Goal: Task Accomplishment & Management: Manage account settings

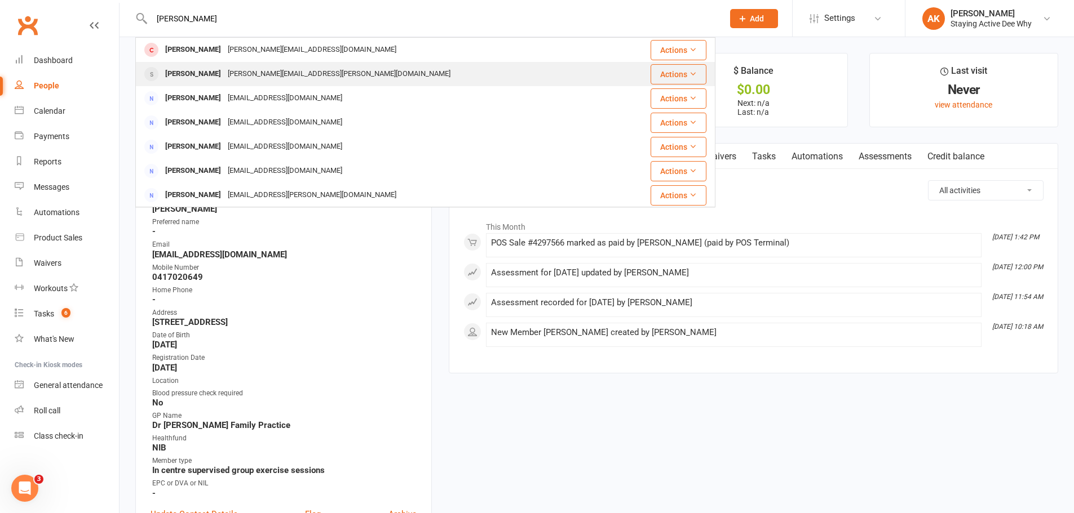
type input "[PERSON_NAME]"
click at [291, 70] on div "[PERSON_NAME][EMAIL_ADDRESS][PERSON_NAME][DOMAIN_NAME]" at bounding box center [338, 74] width 229 height 16
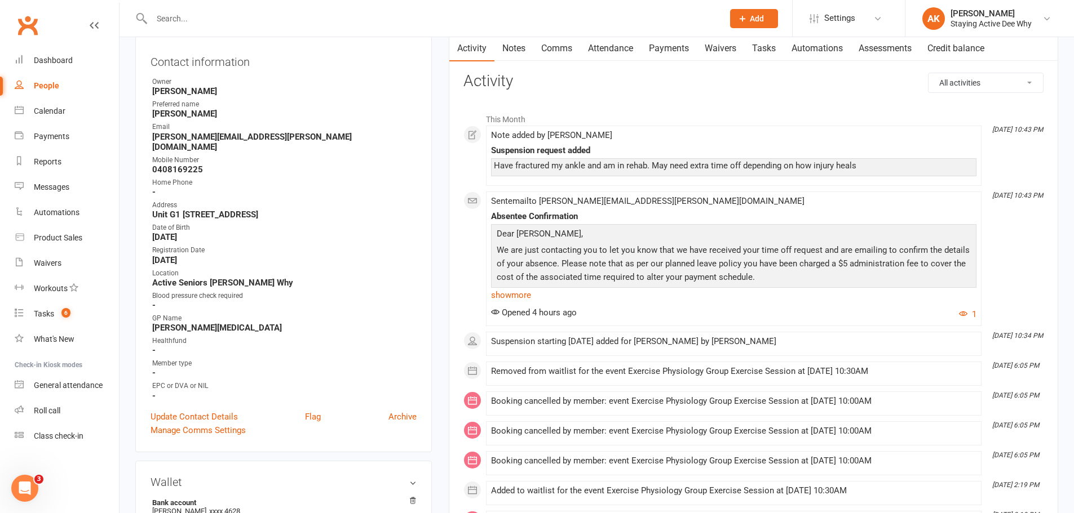
scroll to position [113, 0]
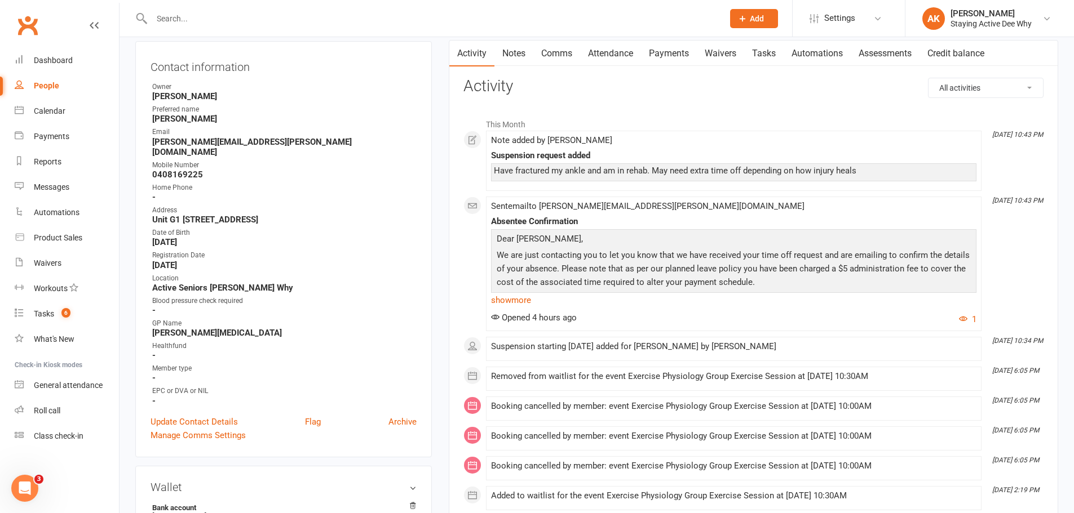
click at [206, 15] on input "text" at bounding box center [431, 19] width 567 height 16
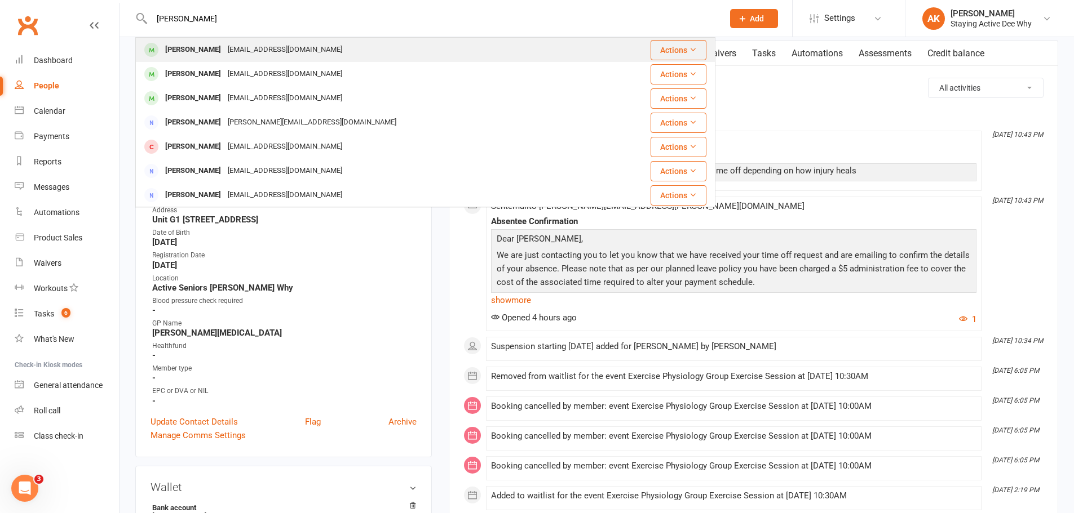
type input "[PERSON_NAME]"
click at [207, 43] on div "[PERSON_NAME]" at bounding box center [193, 50] width 63 height 16
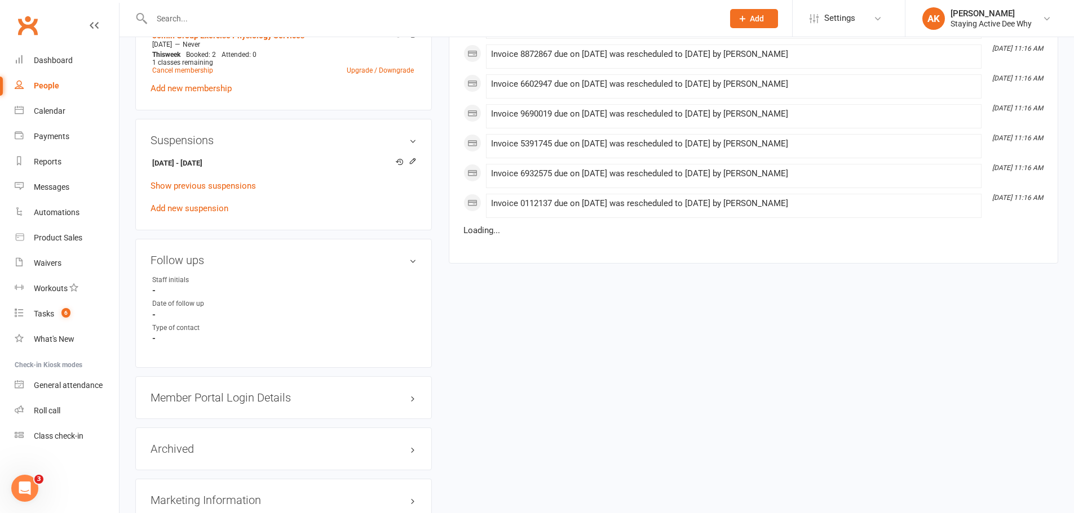
scroll to position [845, 0]
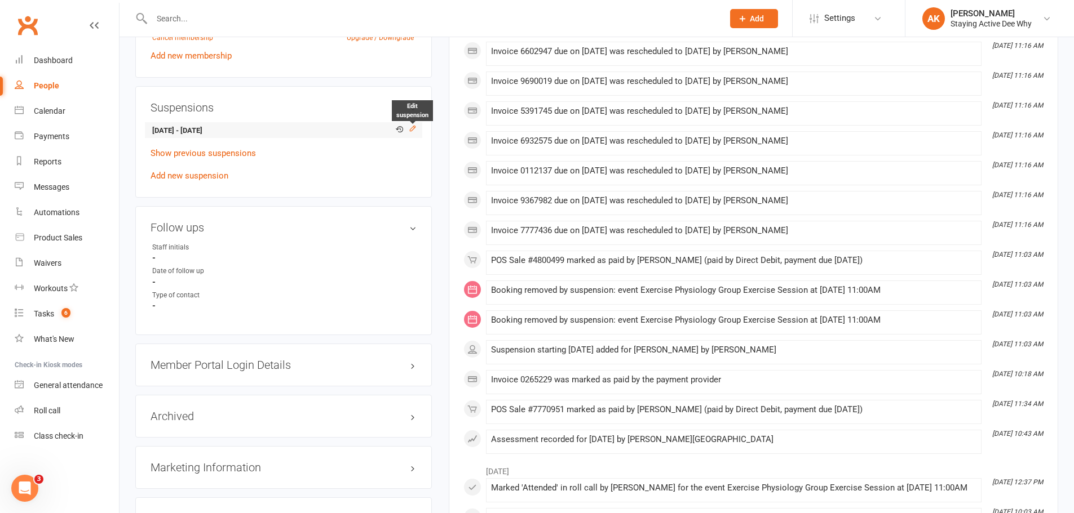
click at [414, 128] on icon at bounding box center [412, 128] width 5 height 5
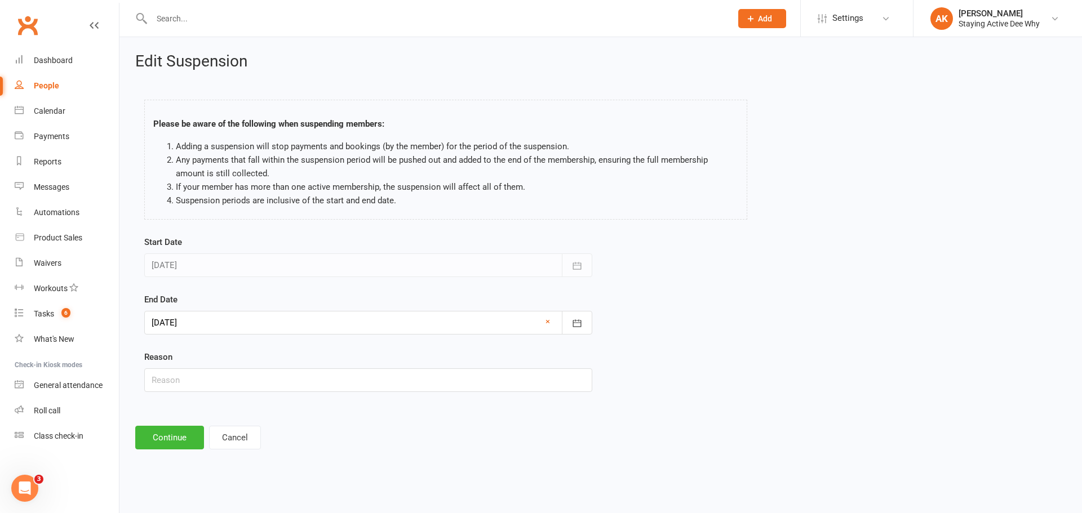
click at [226, 320] on div at bounding box center [368, 323] width 448 height 24
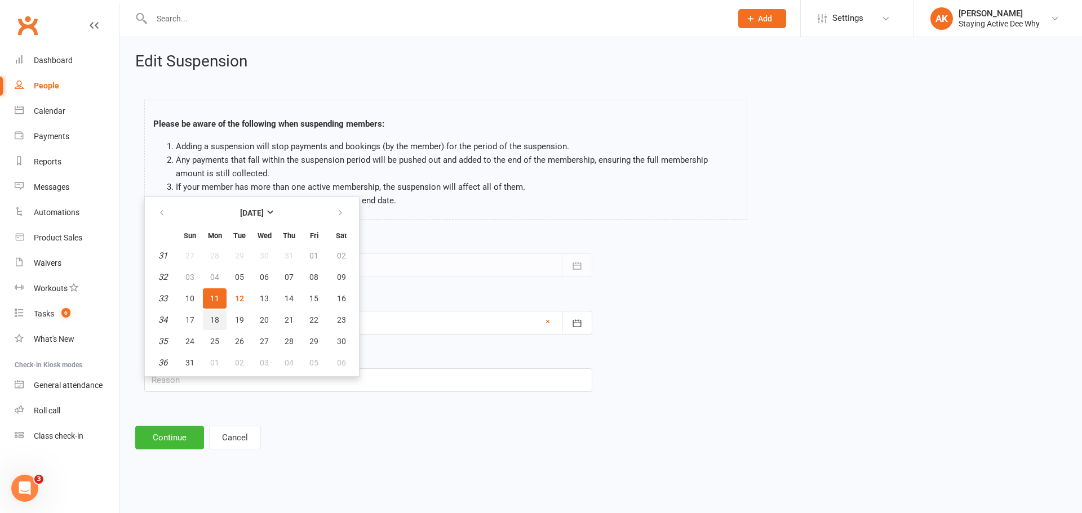
click at [226, 320] on button "18" at bounding box center [215, 320] width 24 height 20
type input "[DATE]"
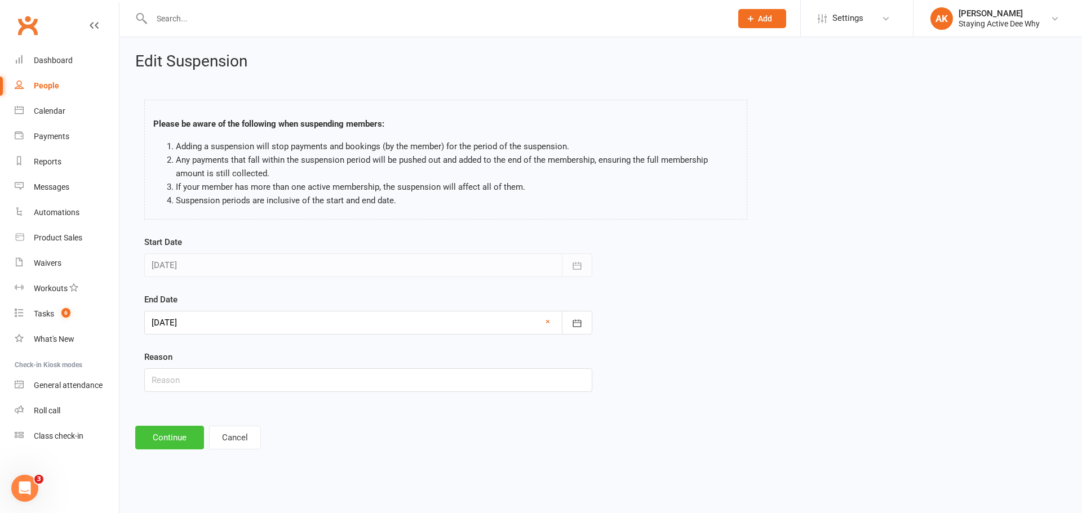
click at [182, 442] on button "Continue" at bounding box center [169, 438] width 69 height 24
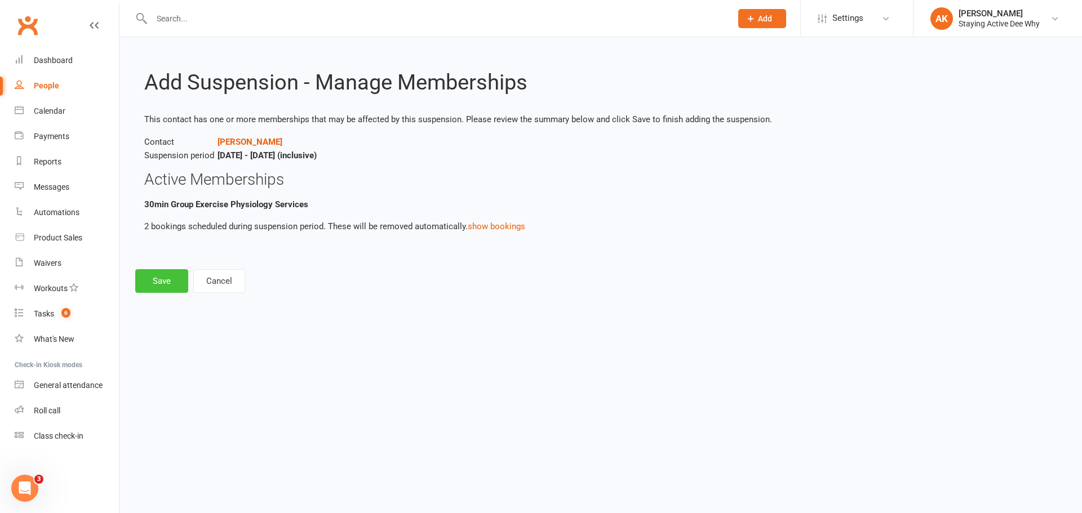
click at [156, 281] on button "Save" at bounding box center [161, 281] width 53 height 24
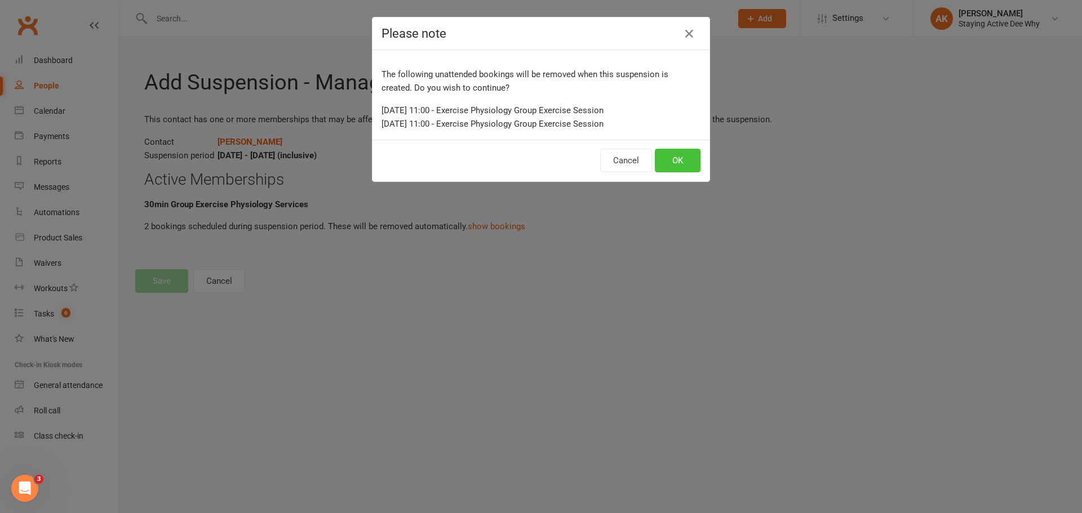
click at [662, 170] on button "OK" at bounding box center [678, 161] width 46 height 24
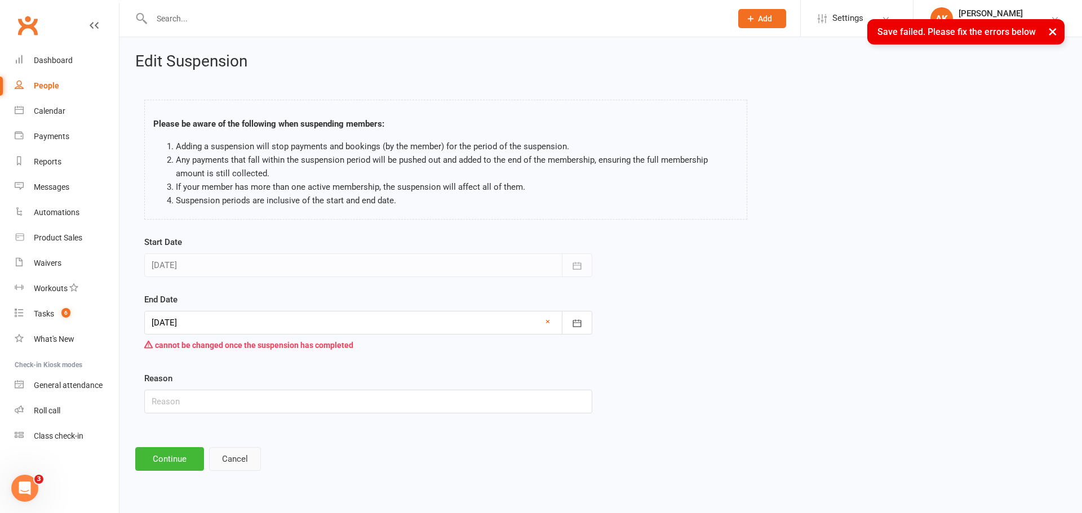
click at [247, 463] on button "Cancel" at bounding box center [235, 459] width 52 height 24
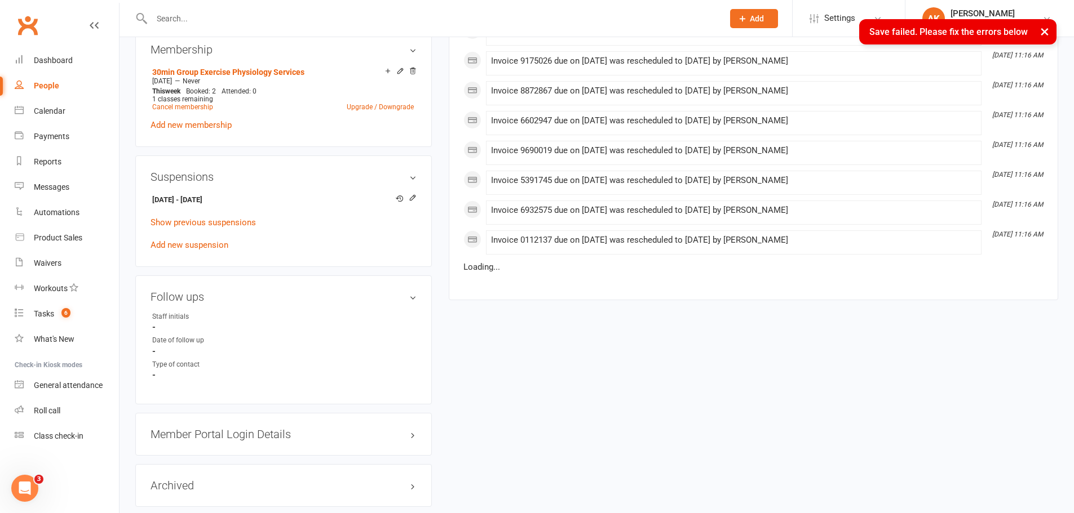
scroll to position [789, 0]
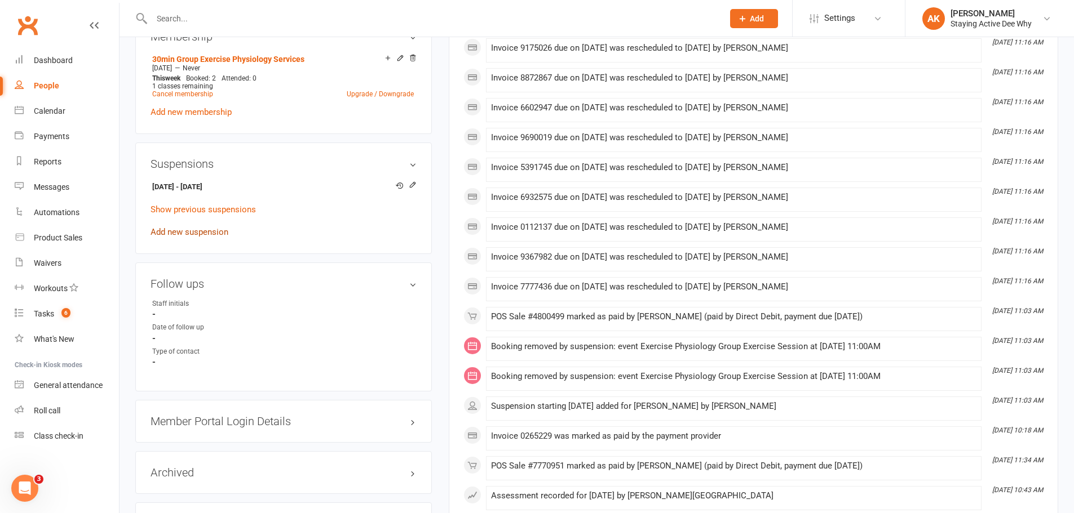
click at [217, 229] on link "Add new suspension" at bounding box center [189, 232] width 78 height 10
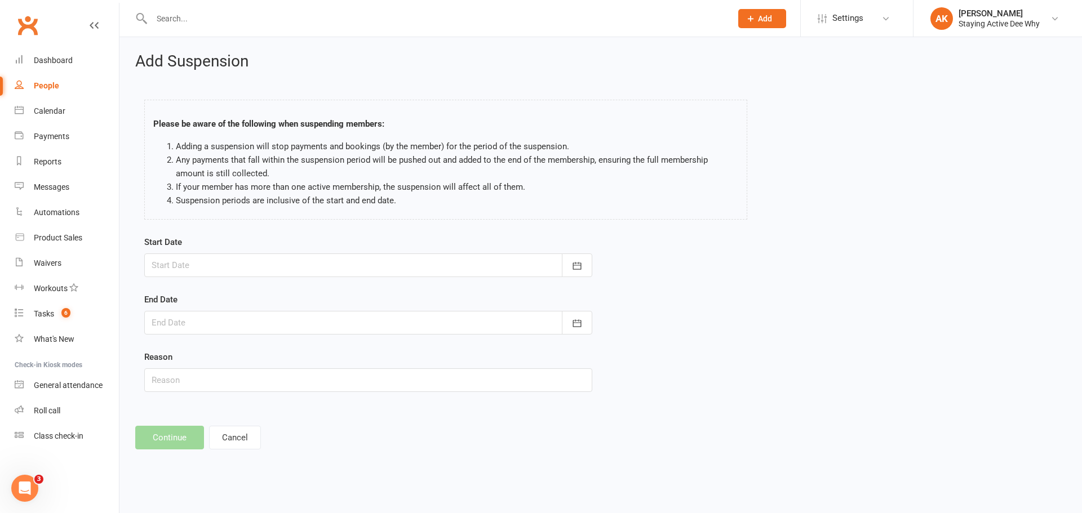
click at [205, 267] on div at bounding box center [368, 266] width 448 height 24
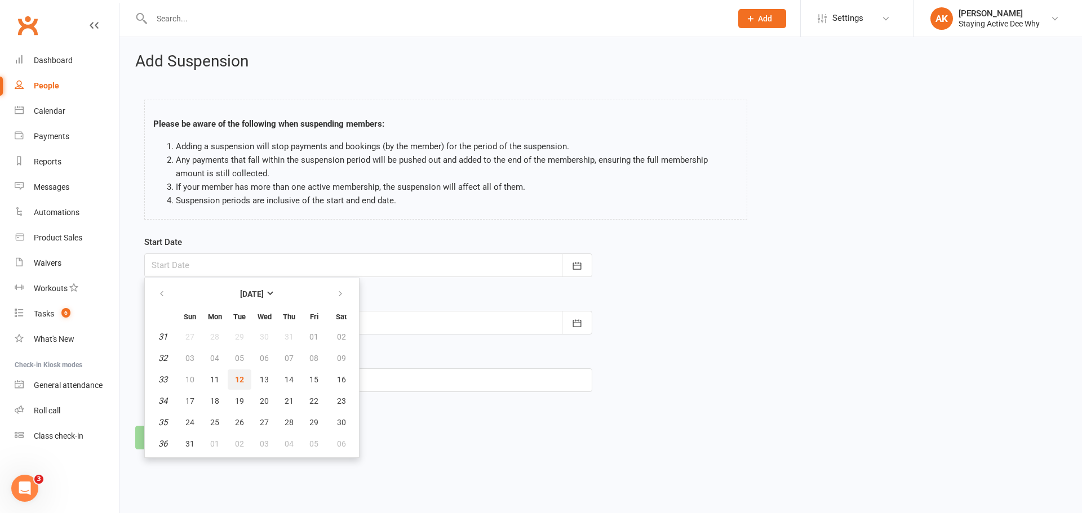
click at [232, 377] on button "12" at bounding box center [240, 380] width 24 height 20
type input "[DATE]"
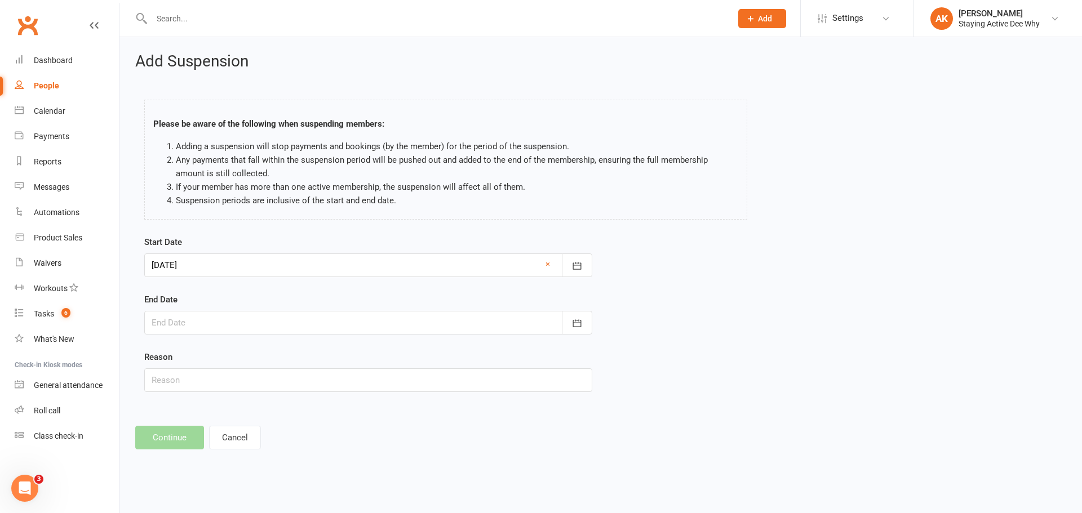
click at [211, 329] on div at bounding box center [368, 323] width 448 height 24
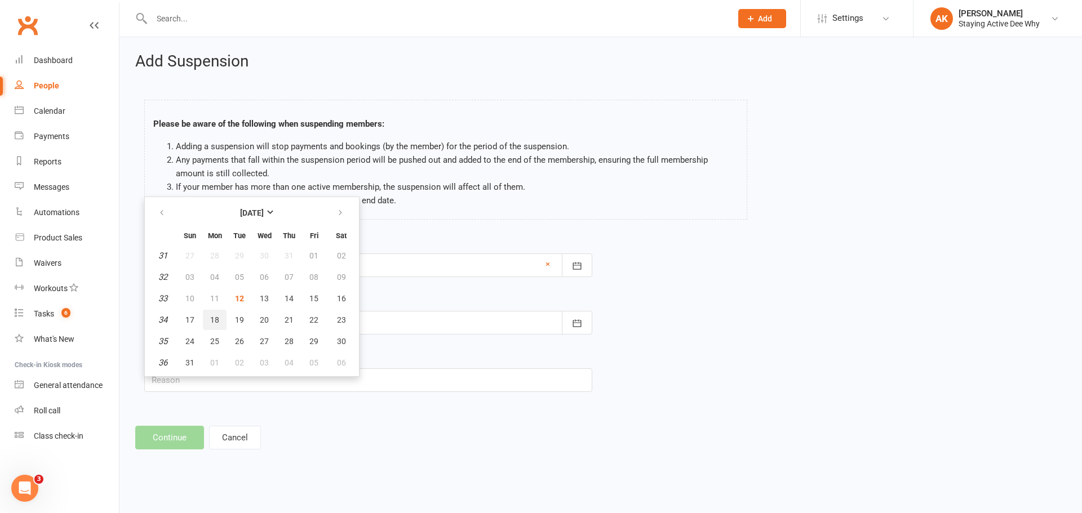
click at [219, 329] on button "18" at bounding box center [215, 320] width 24 height 20
type input "[DATE]"
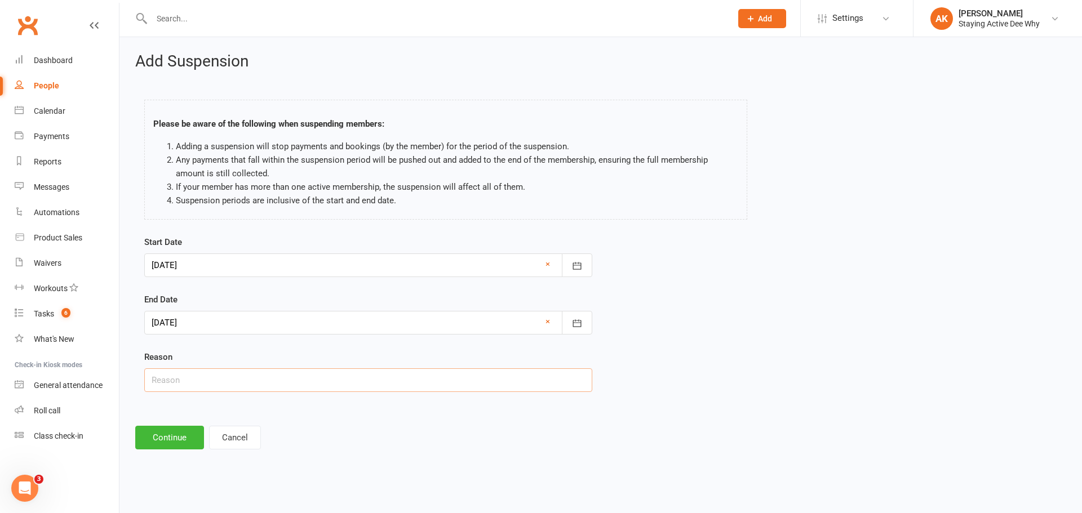
click at [188, 385] on input "text" at bounding box center [368, 381] width 448 height 24
type input "Sick"
click at [180, 446] on button "Continue" at bounding box center [169, 438] width 69 height 24
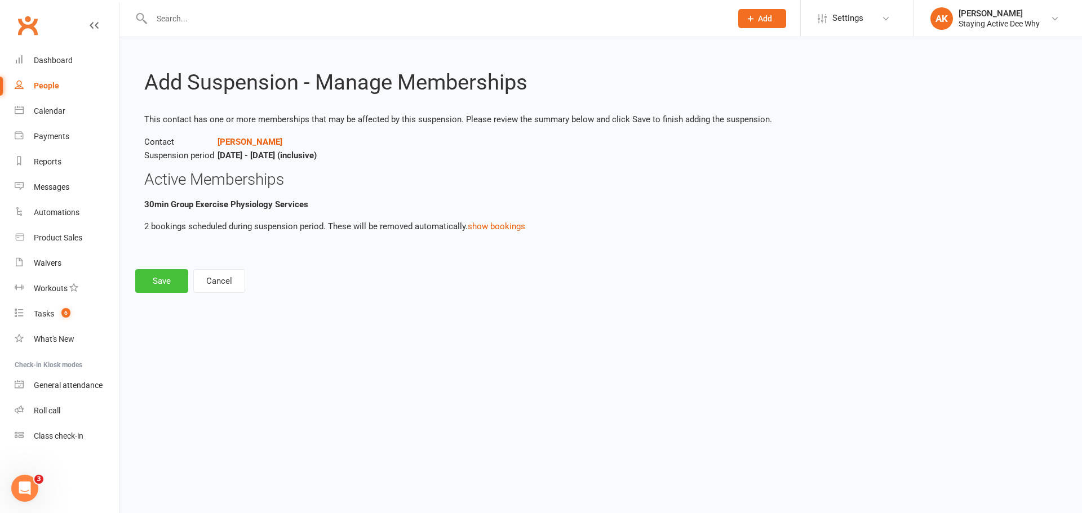
click at [171, 274] on button "Save" at bounding box center [161, 281] width 53 height 24
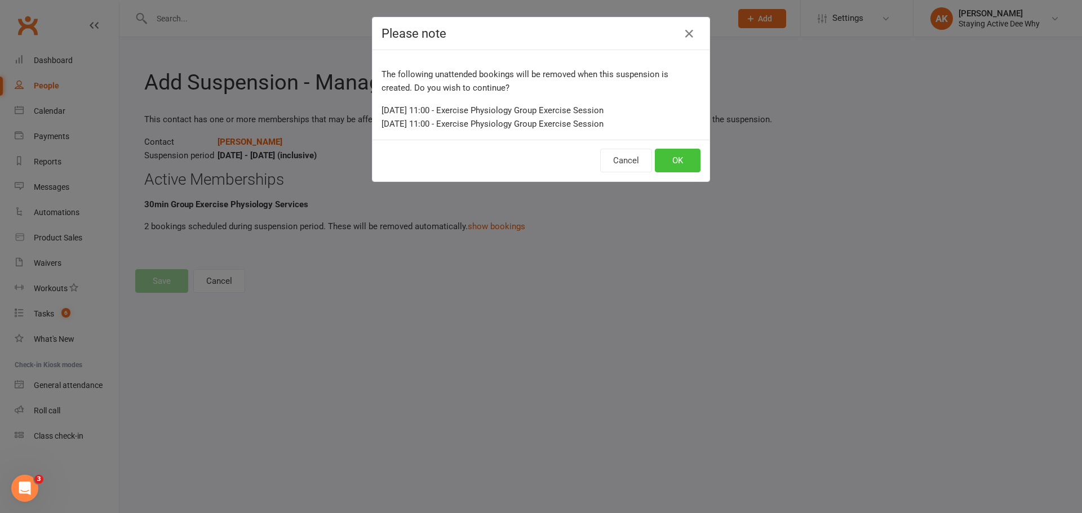
click at [681, 161] on button "OK" at bounding box center [678, 161] width 46 height 24
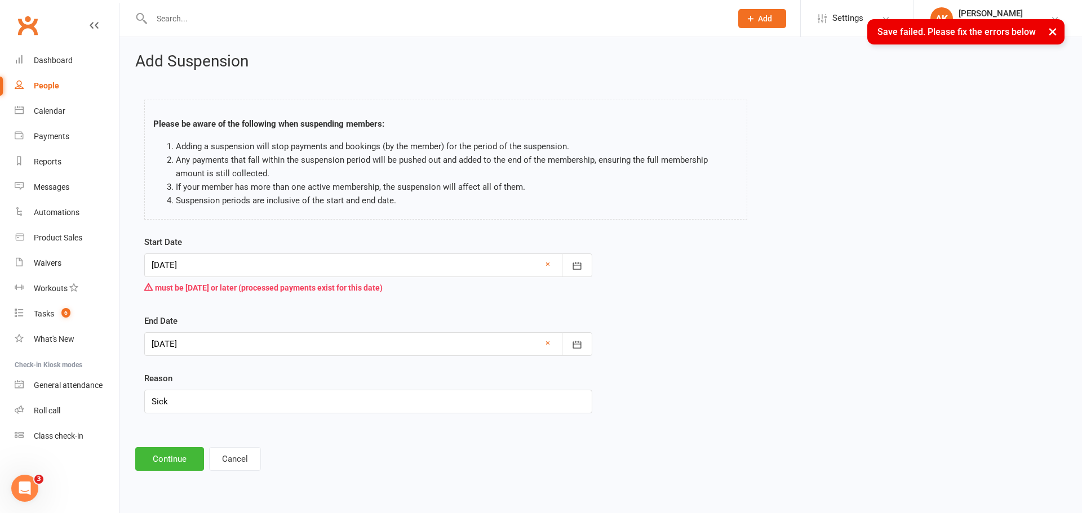
click at [221, 267] on div at bounding box center [368, 266] width 448 height 24
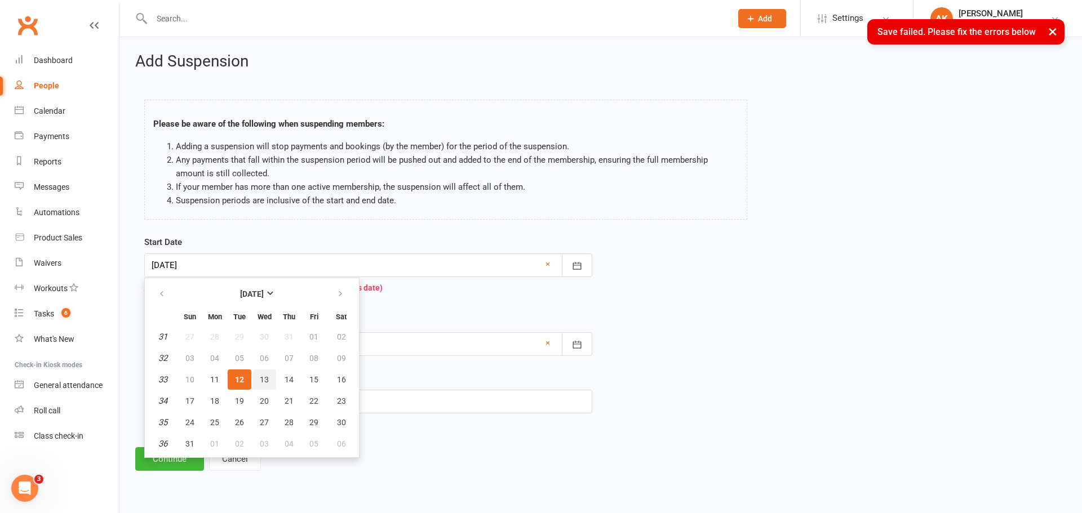
click at [264, 383] on span "13" at bounding box center [264, 379] width 9 height 9
type input "[DATE]"
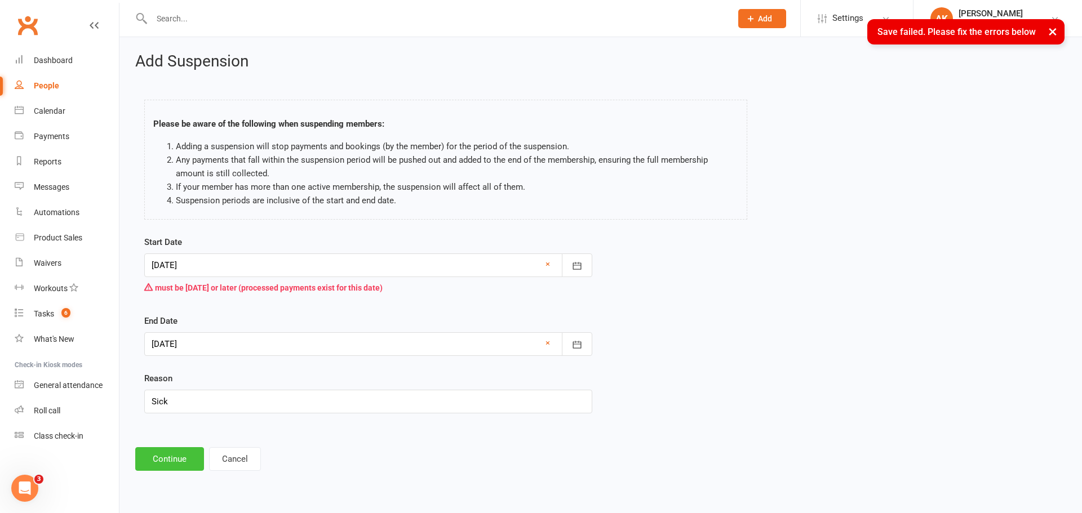
click at [175, 460] on button "Continue" at bounding box center [169, 459] width 69 height 24
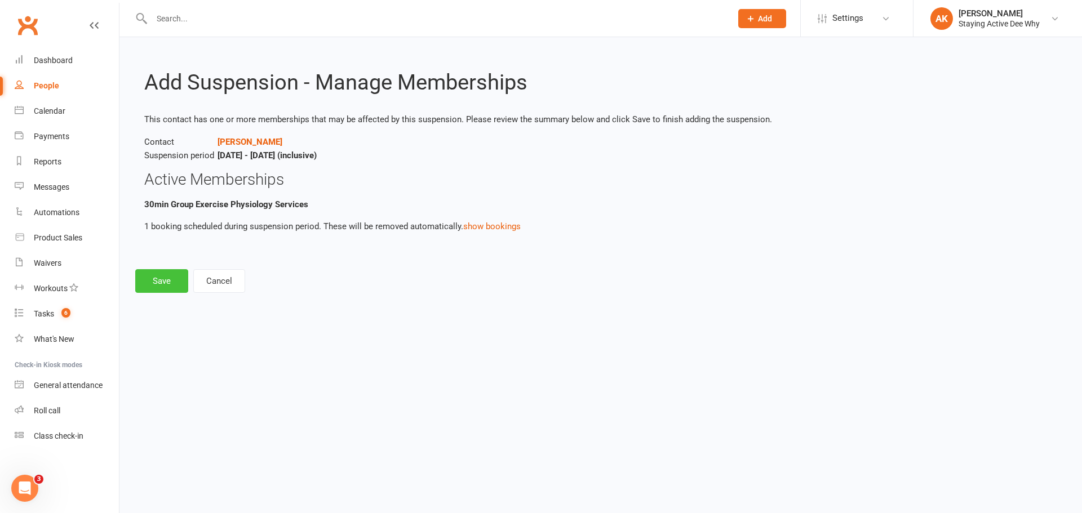
click at [159, 283] on button "Save" at bounding box center [161, 281] width 53 height 24
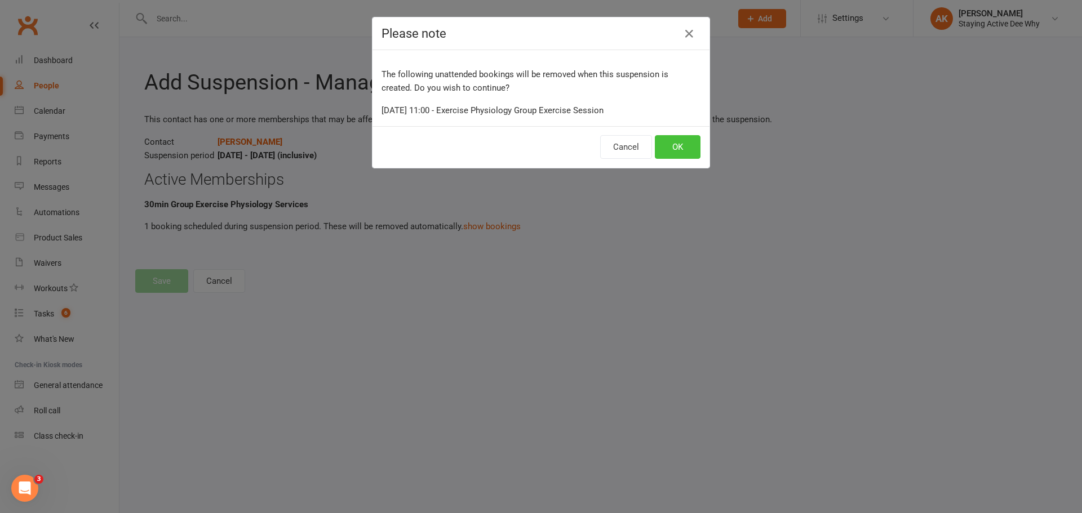
click at [683, 158] on button "OK" at bounding box center [678, 147] width 46 height 24
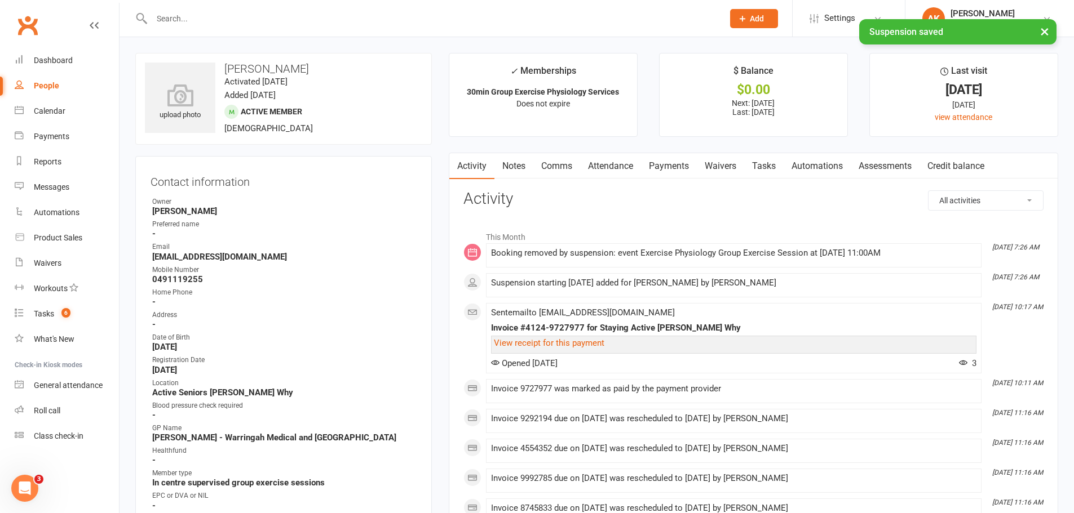
click at [658, 169] on link "Payments" at bounding box center [669, 166] width 56 height 26
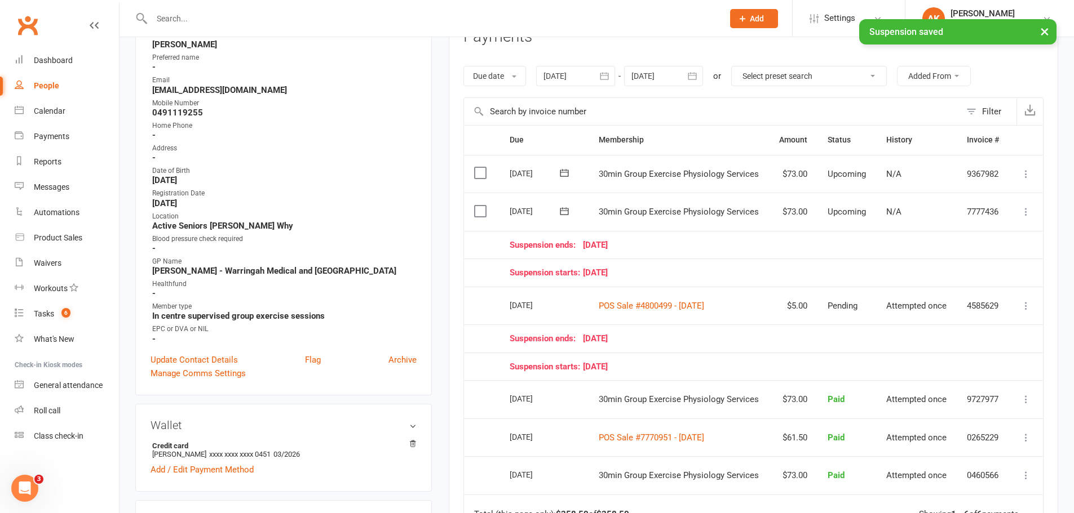
scroll to position [169, 0]
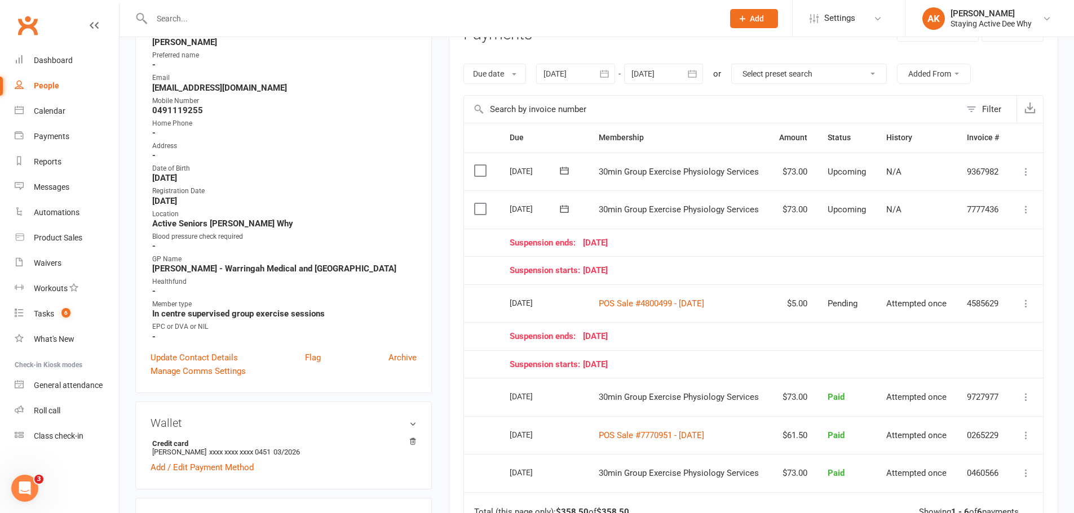
click at [1024, 207] on icon at bounding box center [1025, 209] width 11 height 11
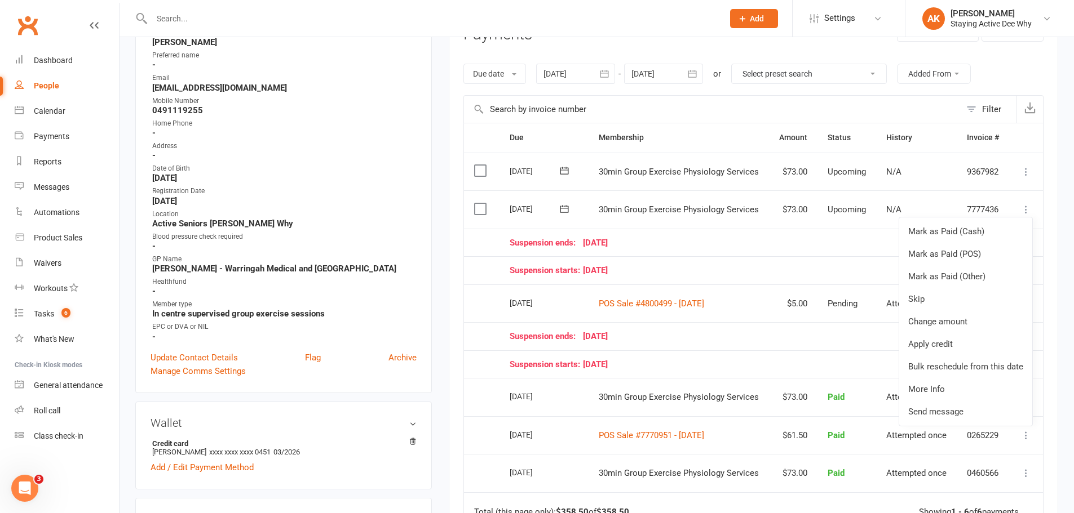
click at [794, 386] on td "$73.00" at bounding box center [793, 397] width 48 height 38
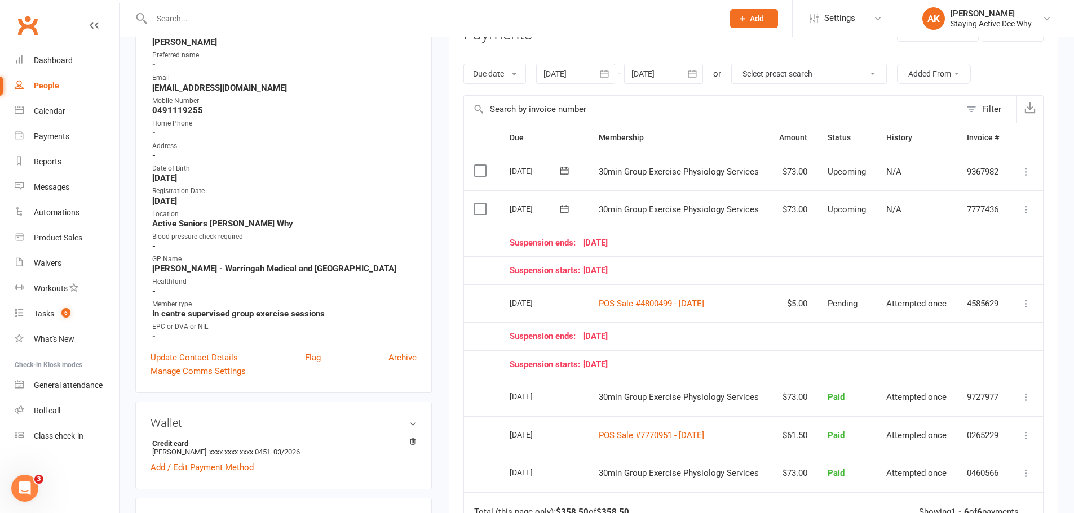
click at [1025, 210] on icon at bounding box center [1025, 209] width 11 height 11
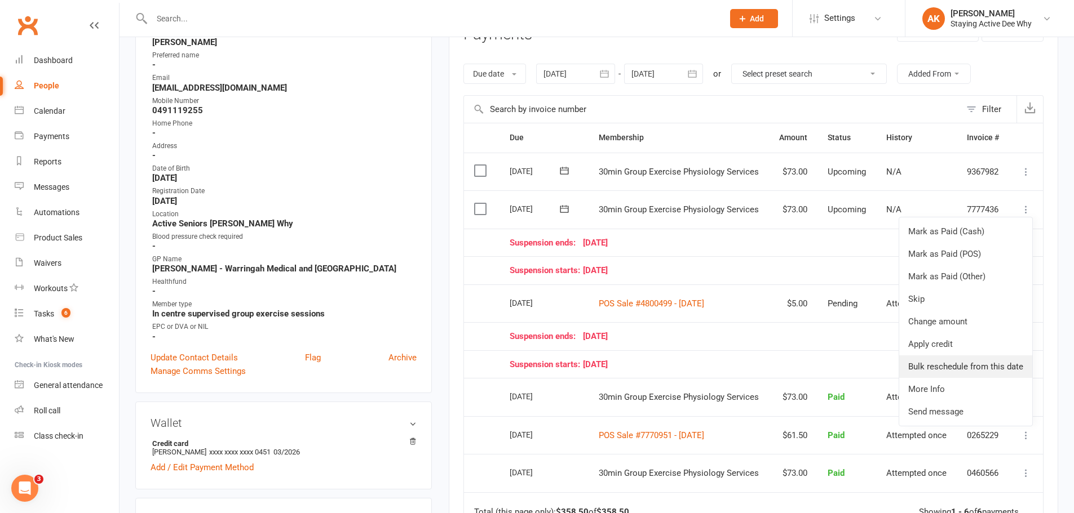
click at [991, 367] on link "Bulk reschedule from this date" at bounding box center [965, 367] width 133 height 23
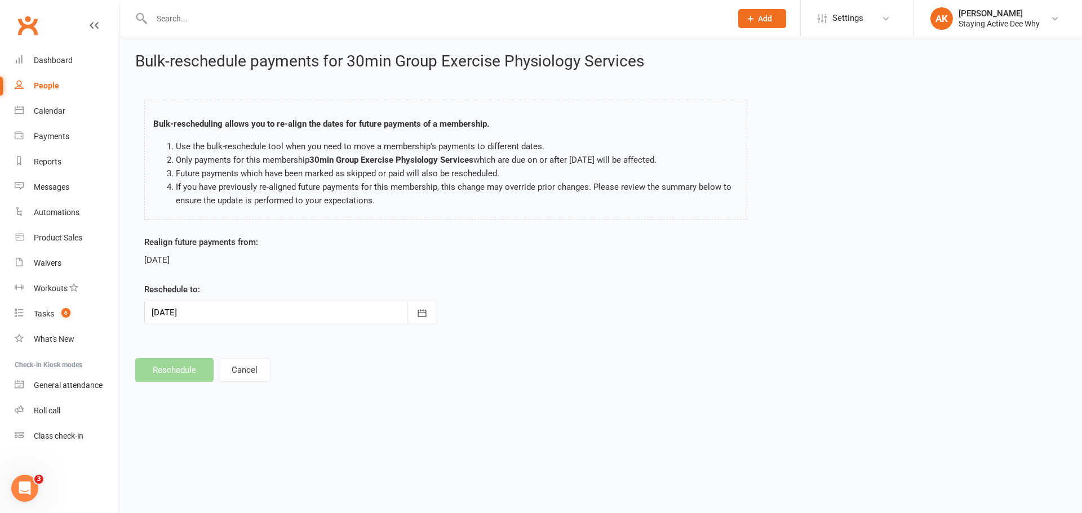
click at [358, 305] on div at bounding box center [290, 313] width 293 height 24
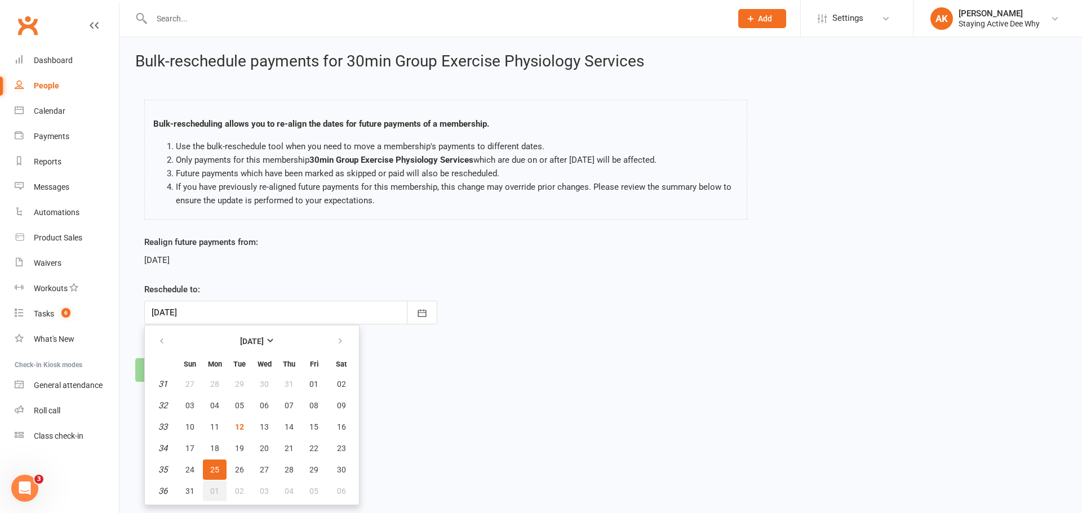
click at [218, 495] on span "01" at bounding box center [214, 491] width 9 height 9
type input "[DATE]"
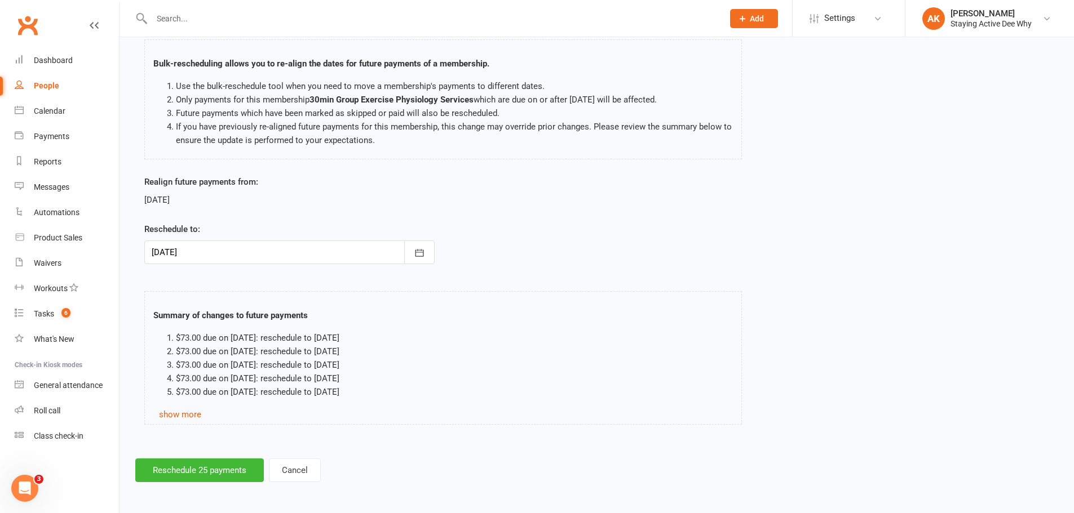
scroll to position [61, 0]
click at [219, 477] on button "Reschedule 25 payments" at bounding box center [199, 470] width 128 height 24
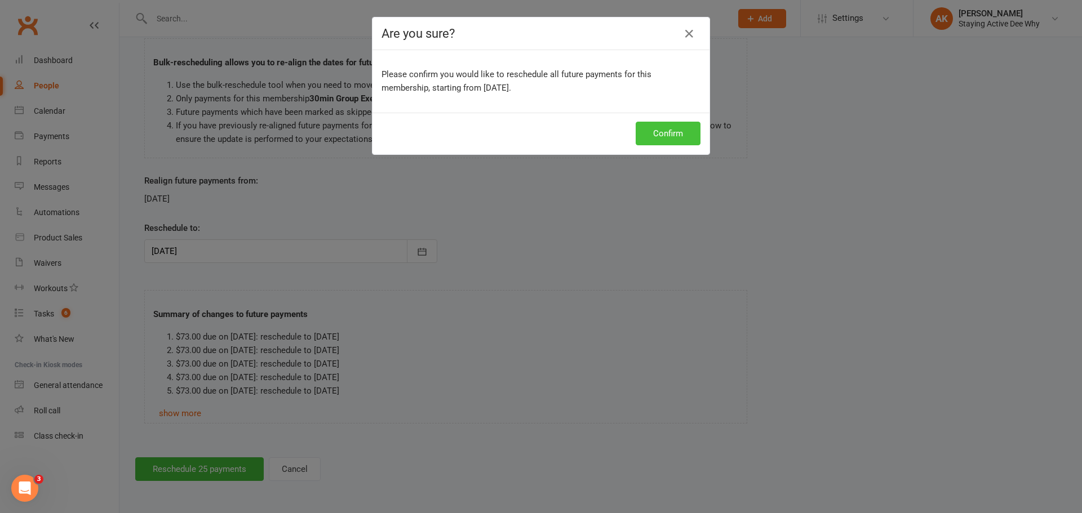
click at [669, 135] on button "Confirm" at bounding box center [668, 134] width 65 height 24
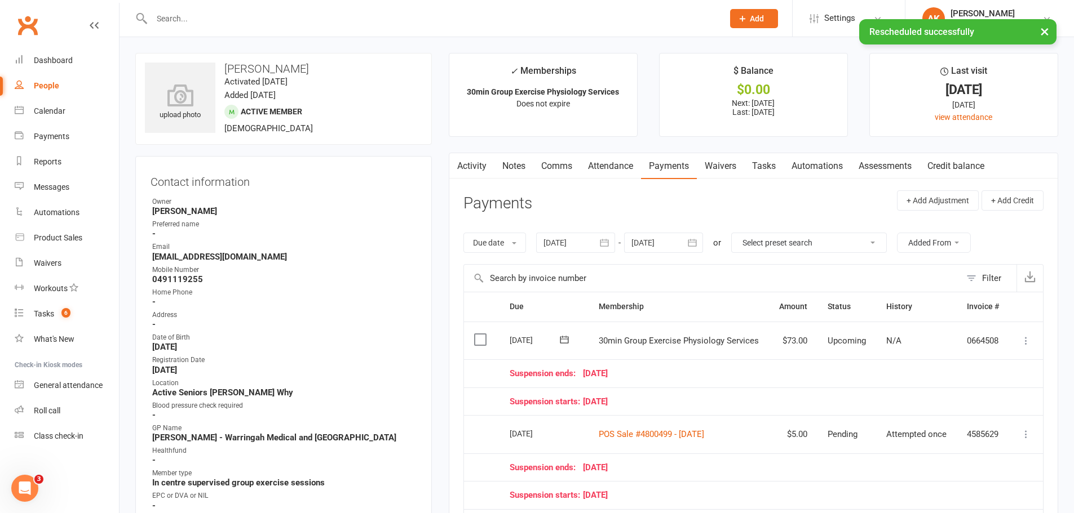
click at [513, 169] on link "Notes" at bounding box center [513, 166] width 39 height 26
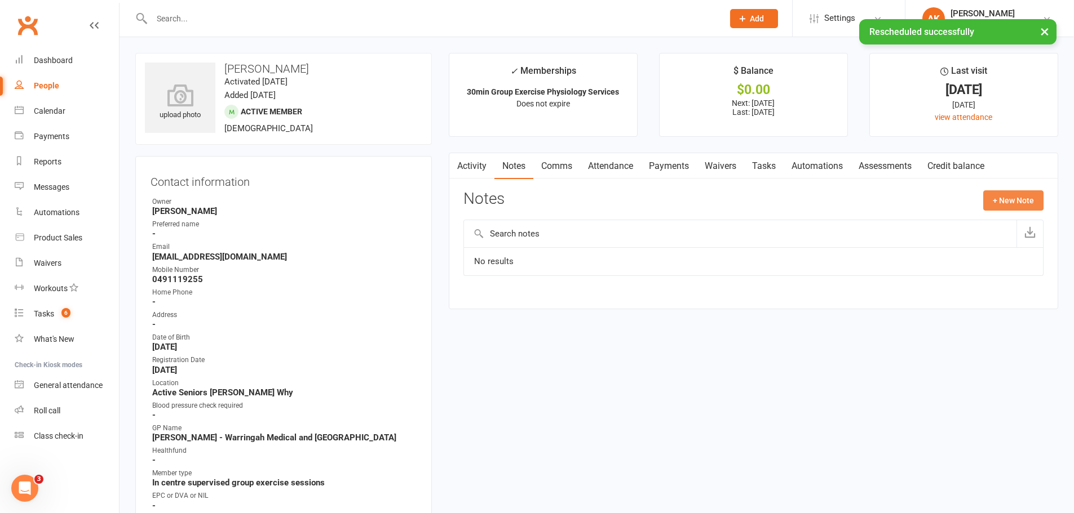
click at [995, 202] on button "+ New Note" at bounding box center [1013, 200] width 60 height 20
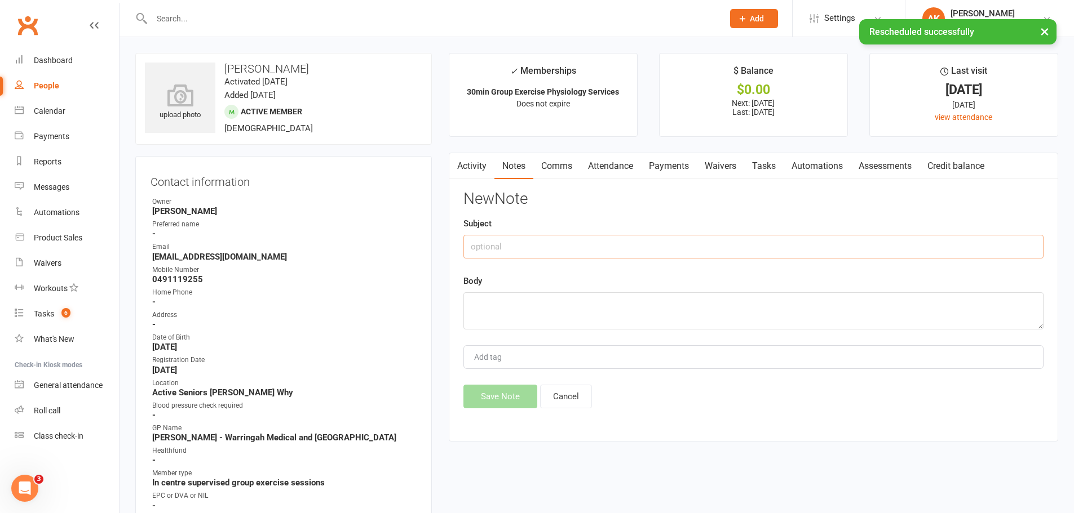
click at [585, 247] on input "text" at bounding box center [753, 247] width 580 height 24
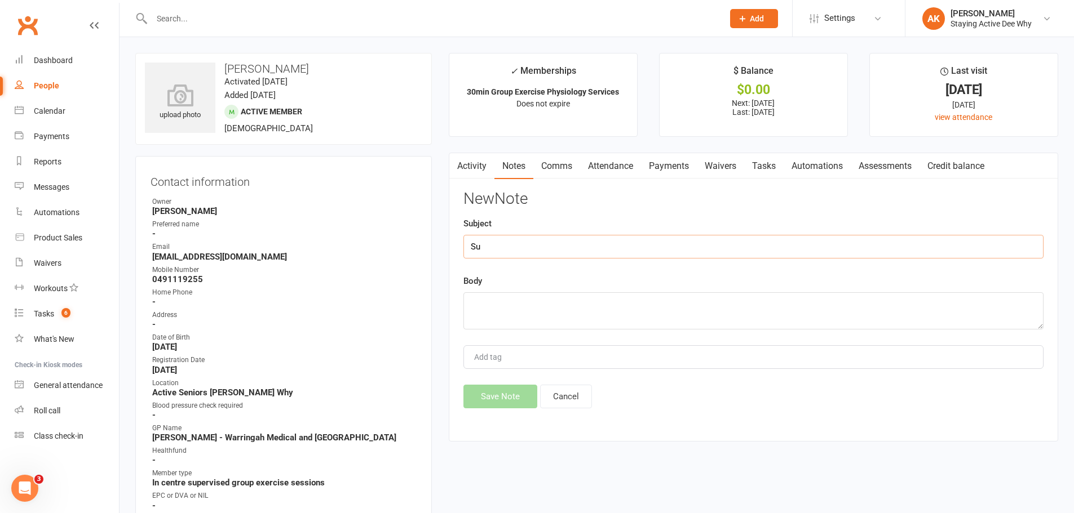
type input "S"
drag, startPoint x: 504, startPoint y: 244, endPoint x: 534, endPoint y: 255, distance: 31.9
click at [534, 255] on input "Bulk Rescdule" at bounding box center [753, 247] width 580 height 24
drag, startPoint x: 532, startPoint y: 249, endPoint x: 489, endPoint y: 245, distance: 43.5
click at [489, 245] on input "Bulk Rescdule" at bounding box center [753, 247] width 580 height 24
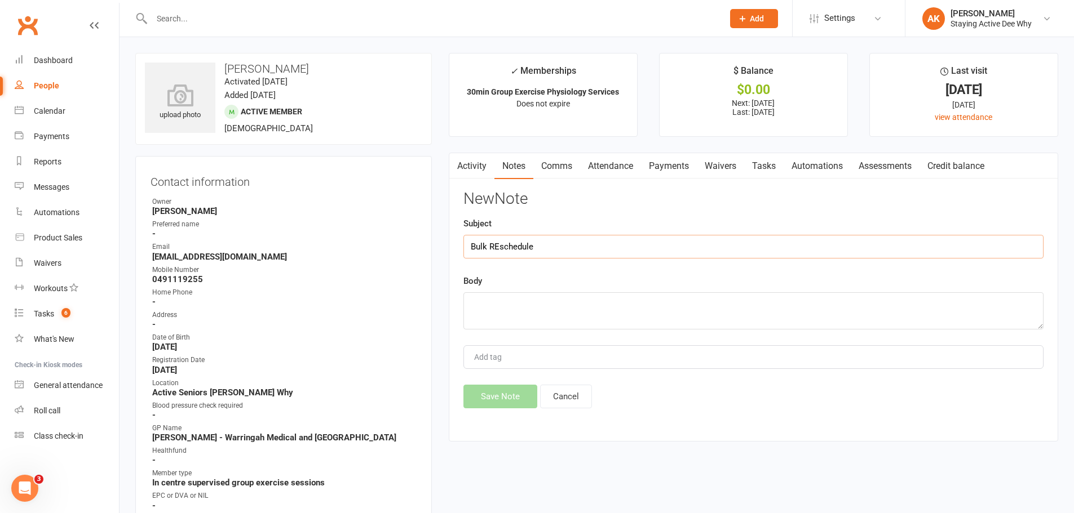
click at [500, 246] on input "Bulk REschedule" at bounding box center [753, 247] width 580 height 24
type input "Bulk Reschedule"
click at [524, 300] on textarea at bounding box center [753, 310] width 580 height 37
click at [721, 302] on textarea "1 week reschedule due to payment coming out just prior to" at bounding box center [753, 310] width 580 height 37
drag, startPoint x: 720, startPoint y: 302, endPoint x: 779, endPoint y: 83, distance: 226.9
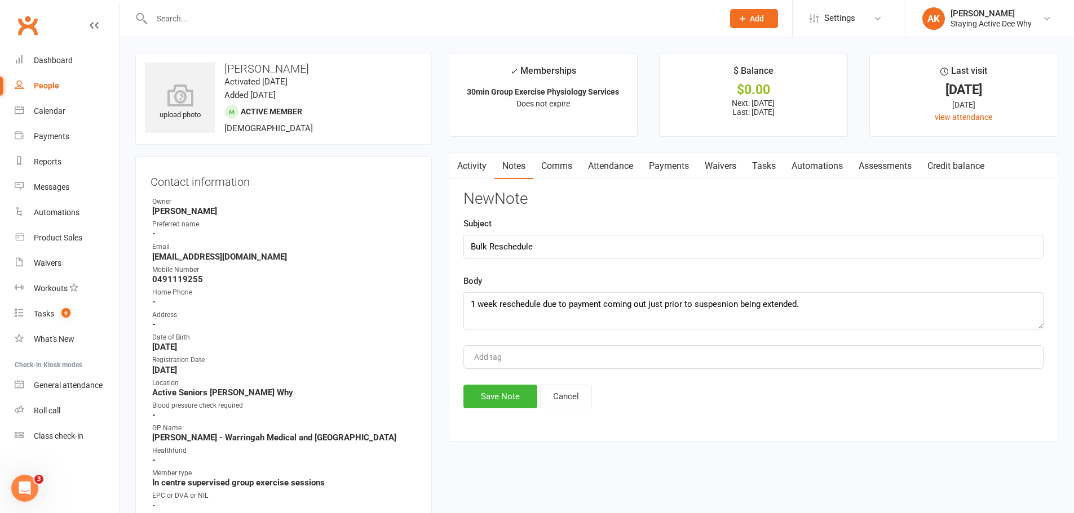
click at [779, 83] on li "$ Balance $0.00 Next: [DATE] Last: [DATE]" at bounding box center [753, 95] width 189 height 84
type textarea "1 week reschedule due to payment coming out just prior to suspension being exte…"
click at [503, 410] on div "Activity Notes Comms Attendance Payments Waivers Tasks Automations Assessments …" at bounding box center [753, 297] width 609 height 289
click at [503, 401] on button "Save Note" at bounding box center [500, 397] width 74 height 24
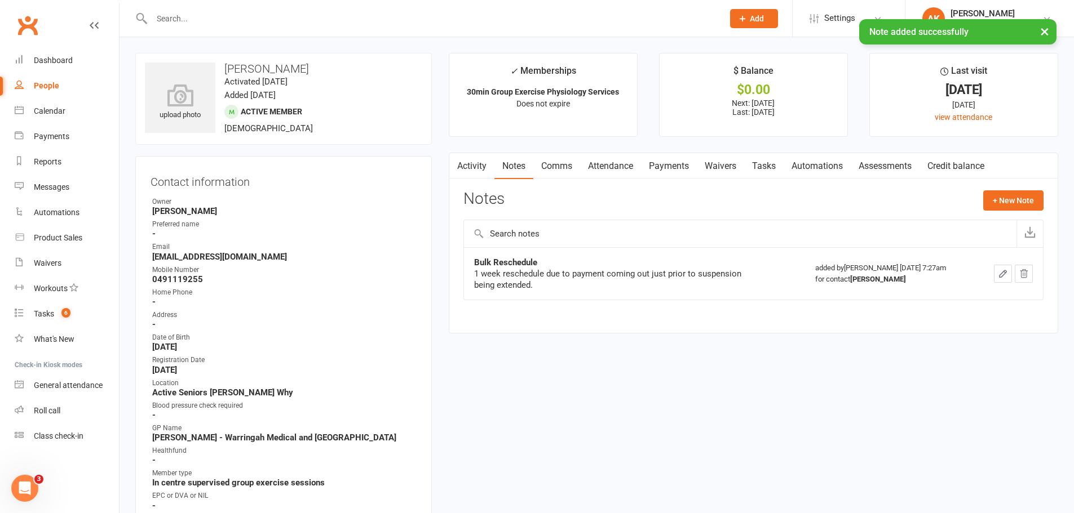
click at [617, 166] on link "Attendance" at bounding box center [610, 166] width 61 height 26
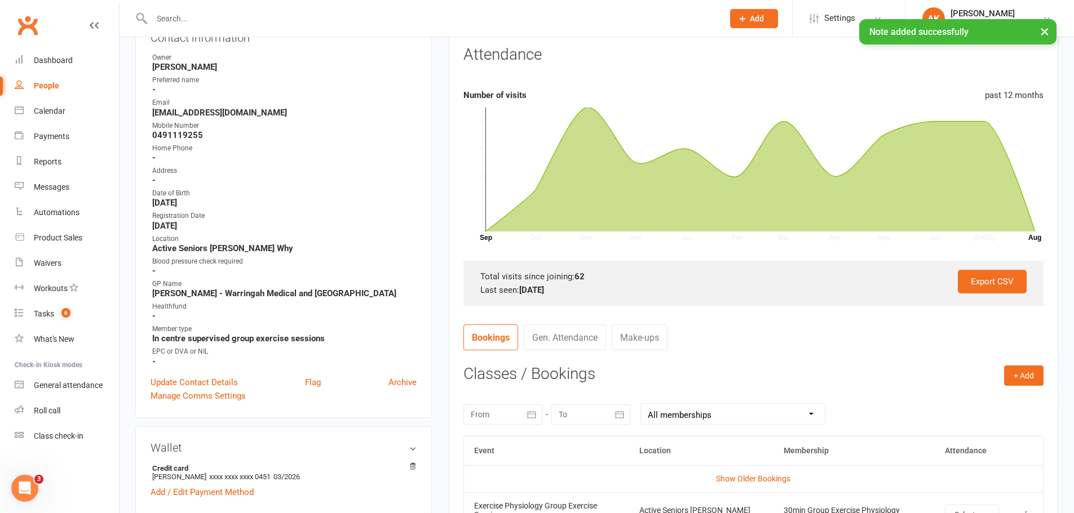
scroll to position [451, 0]
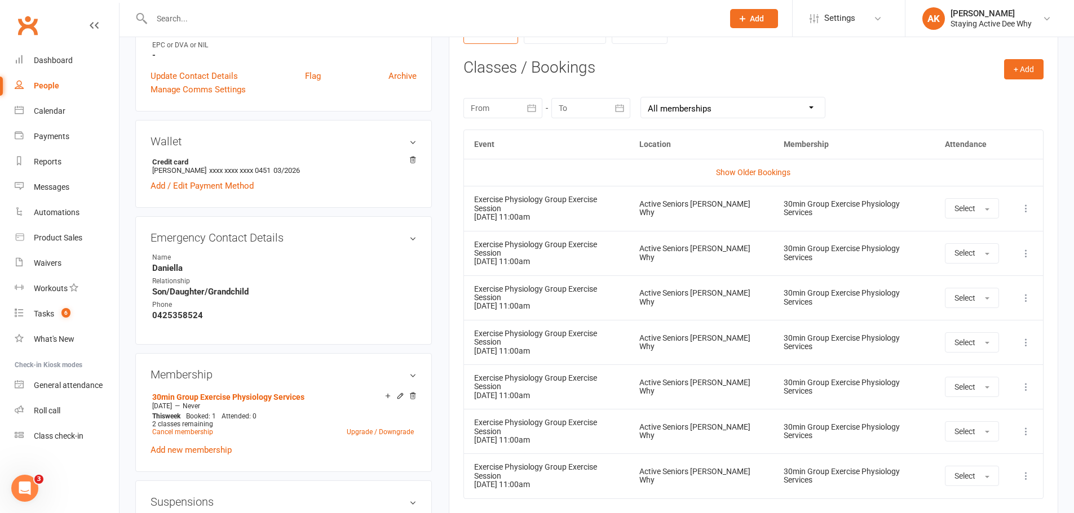
click at [1025, 206] on icon at bounding box center [1025, 208] width 11 height 11
click at [950, 269] on link "Remove booking" at bounding box center [976, 275] width 112 height 23
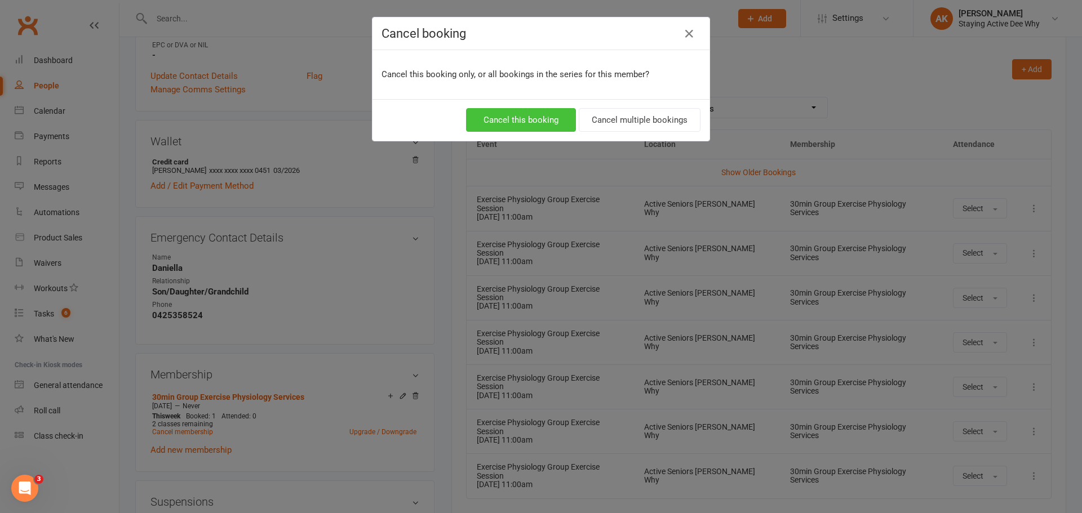
click at [526, 114] on button "Cancel this booking" at bounding box center [521, 120] width 110 height 24
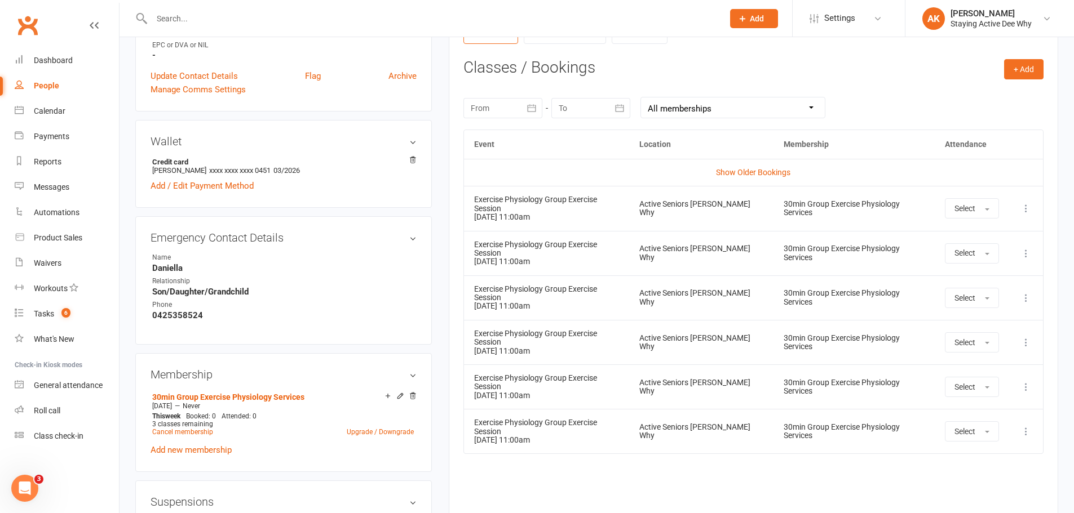
click at [196, 16] on input "text" at bounding box center [431, 19] width 567 height 16
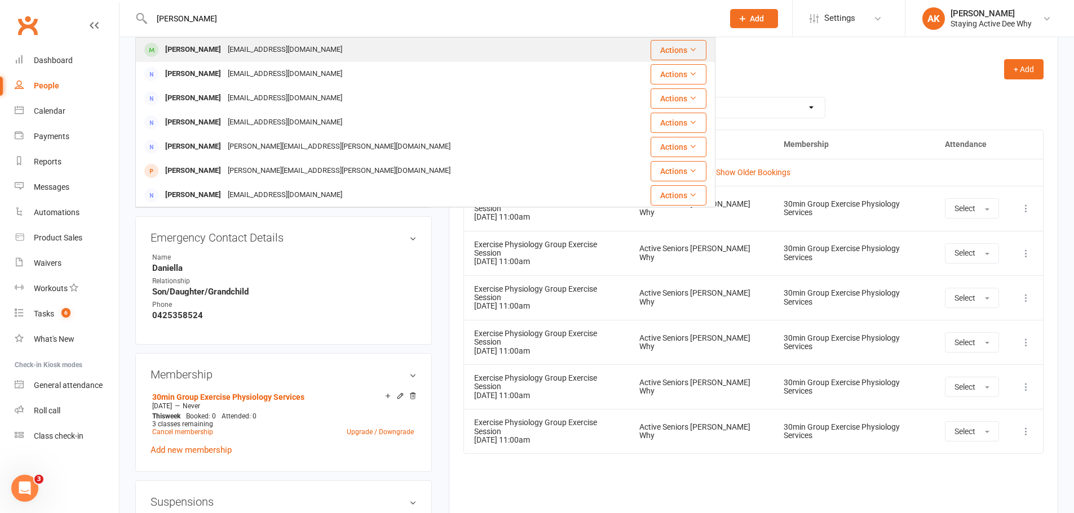
type input "[PERSON_NAME]"
click at [224, 47] on div "[EMAIL_ADDRESS][DOMAIN_NAME]" at bounding box center [284, 50] width 121 height 16
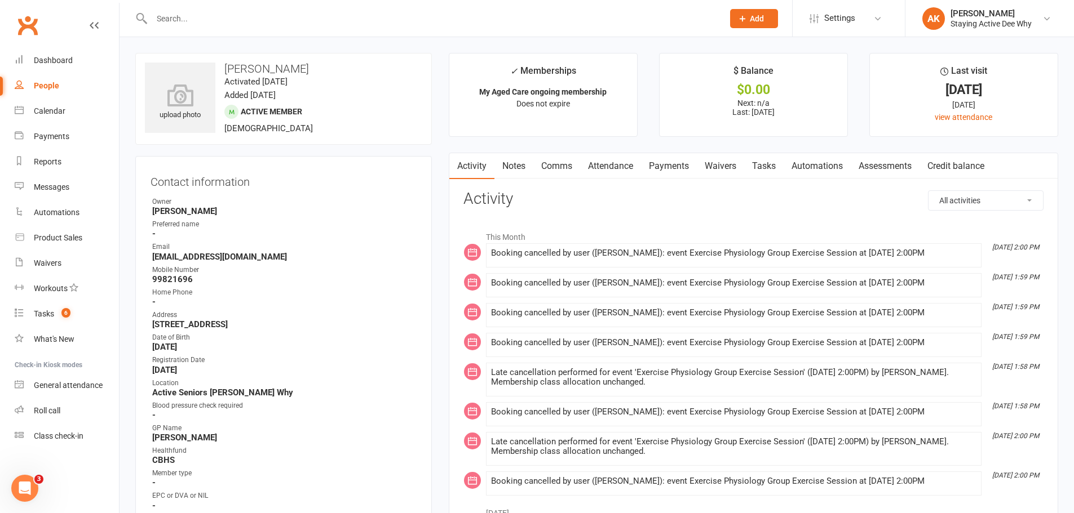
click at [614, 170] on link "Attendance" at bounding box center [610, 166] width 61 height 26
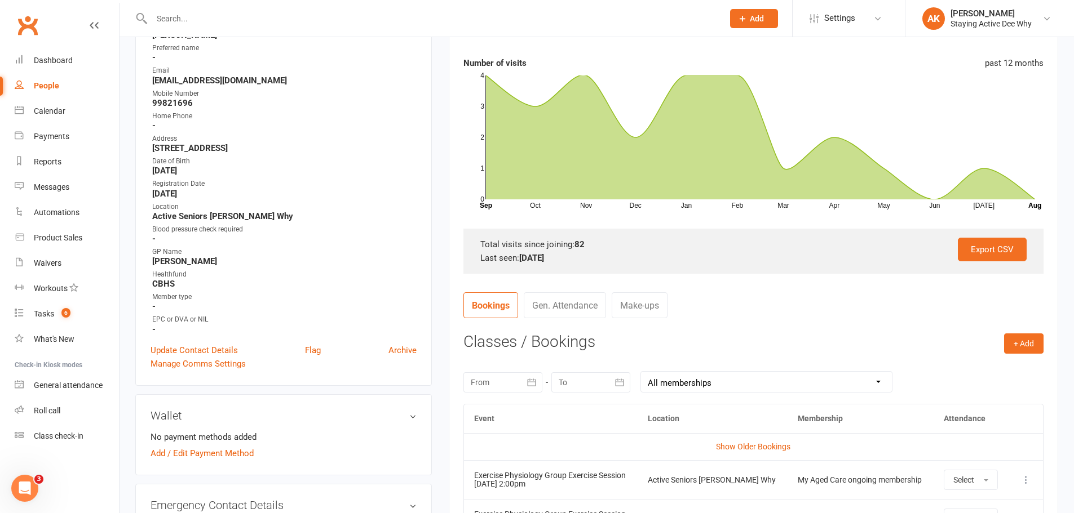
scroll to position [395, 0]
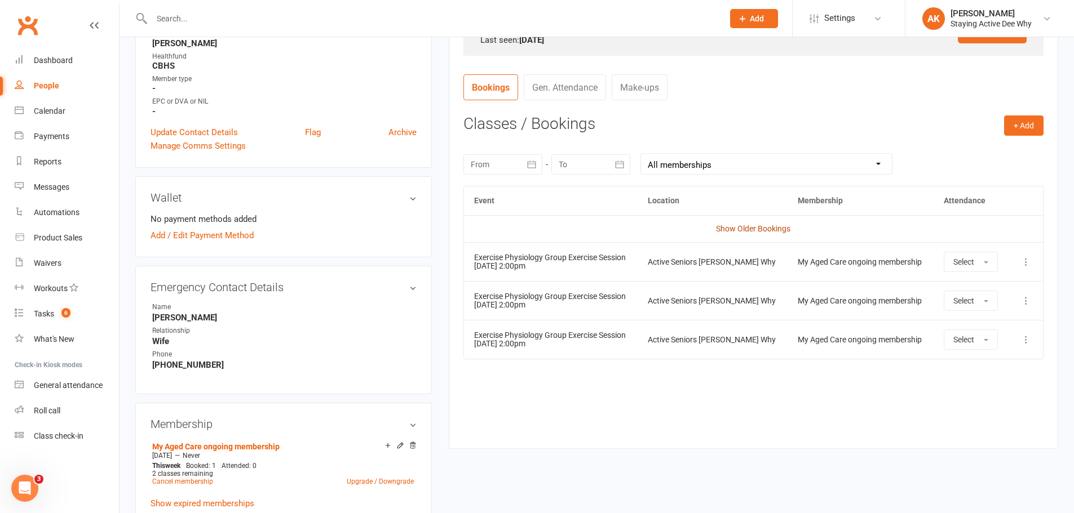
click at [725, 229] on link "Show Older Bookings" at bounding box center [753, 228] width 74 height 9
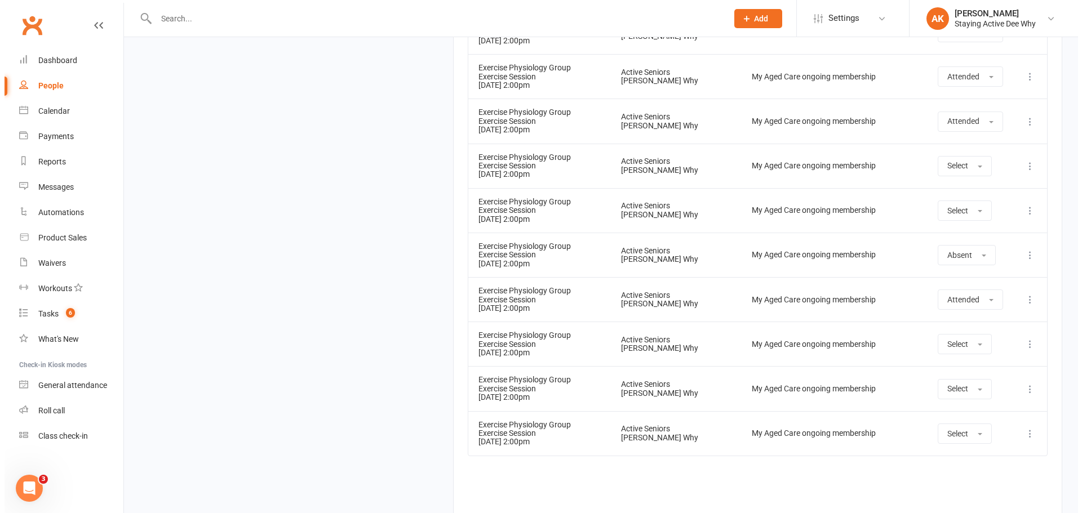
scroll to position [4189, 0]
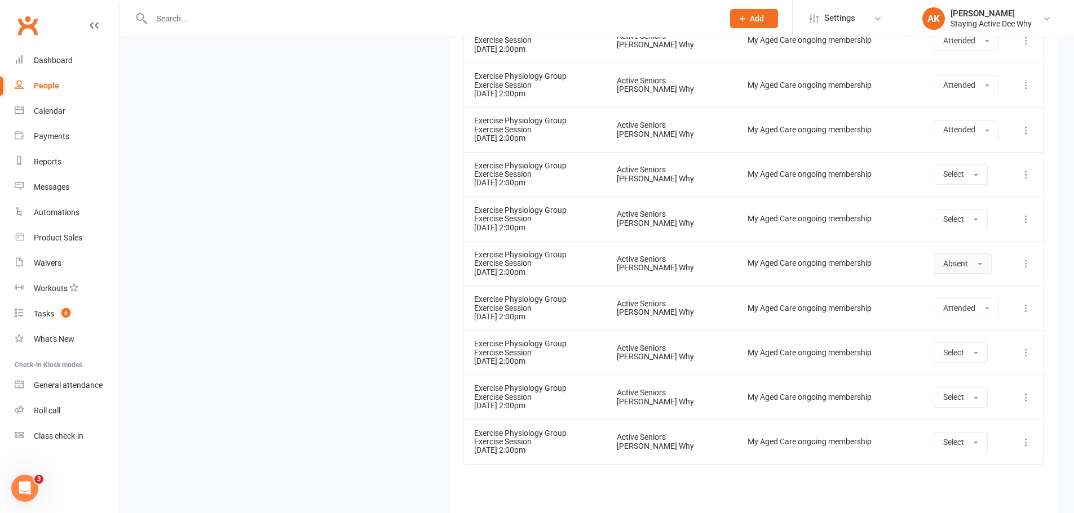
click at [951, 270] on button "Absent" at bounding box center [962, 264] width 58 height 20
click at [881, 251] on td "My Aged Care ongoing membership" at bounding box center [830, 263] width 186 height 45
click at [958, 313] on button "Attended" at bounding box center [965, 308] width 65 height 20
click at [1001, 313] on td "Attended Attended Absent" at bounding box center [966, 308] width 86 height 45
click at [1027, 309] on icon at bounding box center [1025, 308] width 11 height 11
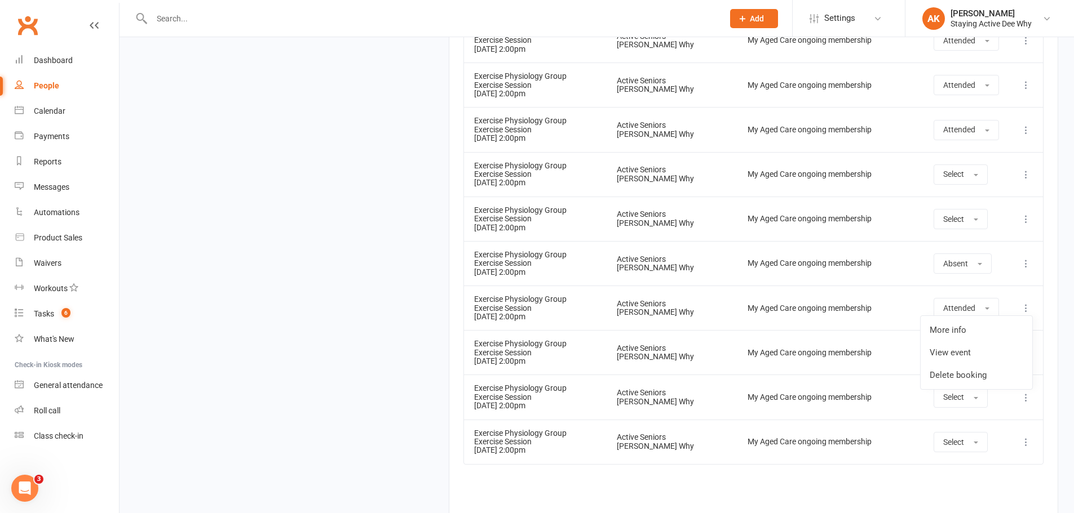
drag, startPoint x: 918, startPoint y: 295, endPoint x: 927, endPoint y: 298, distance: 9.6
click at [920, 296] on td "My Aged Care ongoing membership" at bounding box center [830, 308] width 186 height 45
click at [951, 311] on span "Attended" at bounding box center [959, 308] width 32 height 9
click at [887, 305] on div "My Aged Care ongoing membership" at bounding box center [830, 308] width 166 height 8
click at [1024, 308] on icon at bounding box center [1025, 308] width 11 height 11
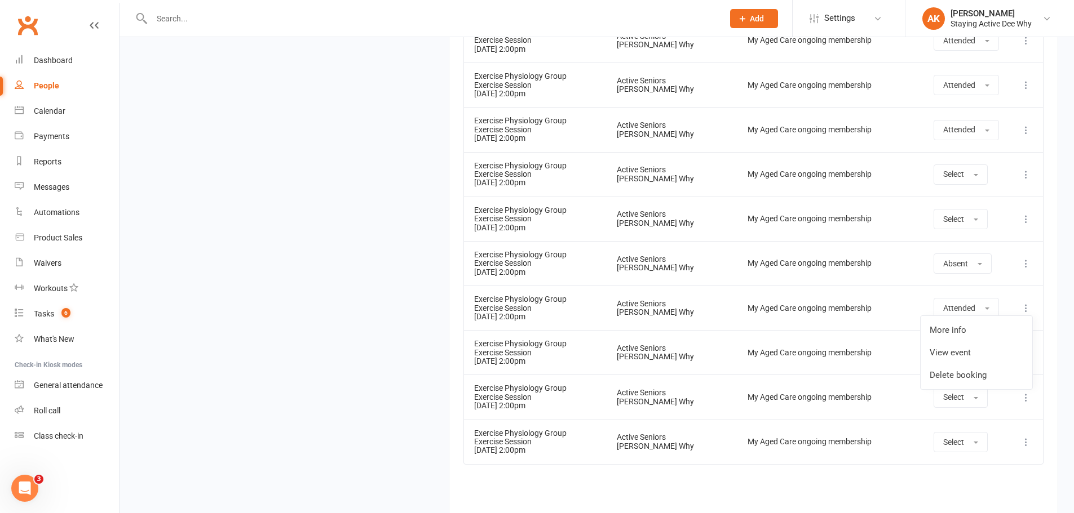
click at [1022, 309] on icon at bounding box center [1025, 308] width 11 height 11
click at [945, 378] on link "Delete booking" at bounding box center [976, 375] width 112 height 23
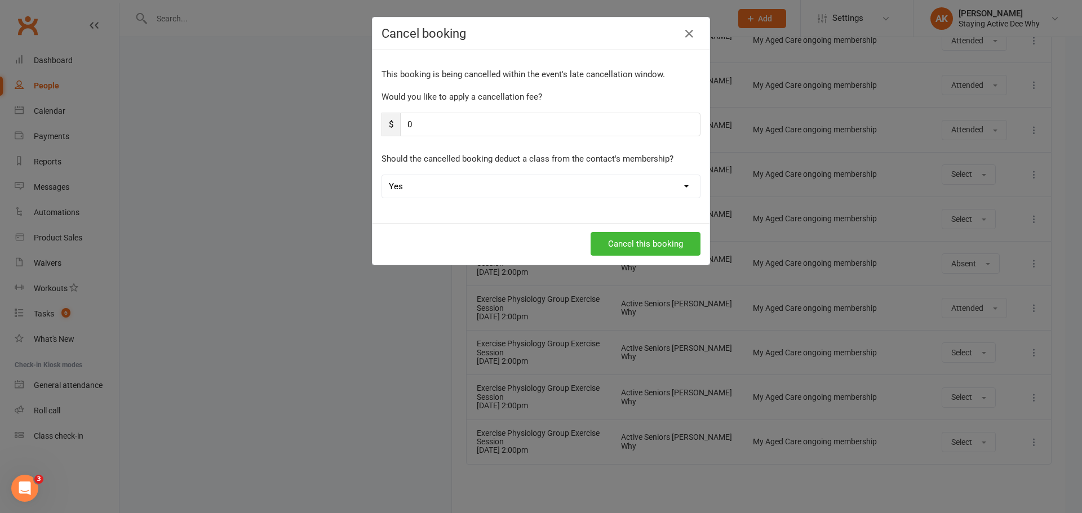
drag, startPoint x: 586, startPoint y: 189, endPoint x: 573, endPoint y: 197, distance: 15.7
click at [586, 189] on select "Yes No" at bounding box center [541, 186] width 318 height 23
select select "1"
click at [382, 175] on select "Yes No" at bounding box center [541, 186] width 318 height 23
click at [633, 245] on button "Cancel this booking" at bounding box center [646, 244] width 110 height 24
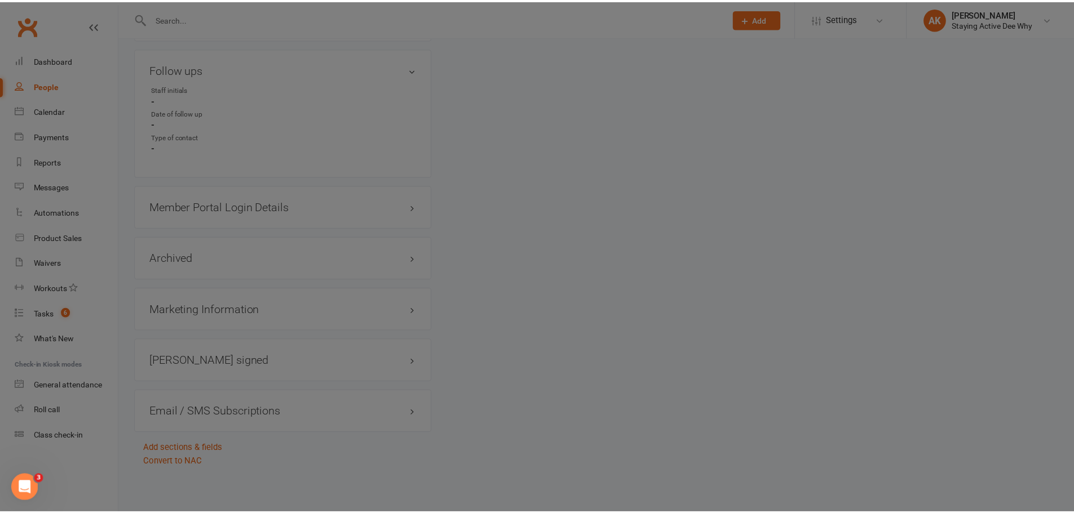
scroll to position [307, 0]
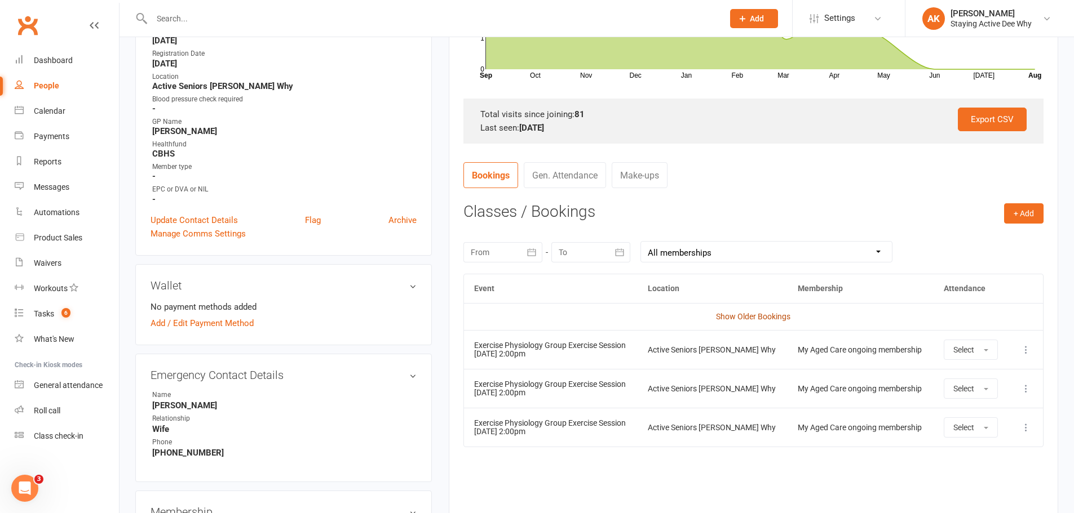
click at [755, 317] on link "Show Older Bookings" at bounding box center [753, 316] width 74 height 9
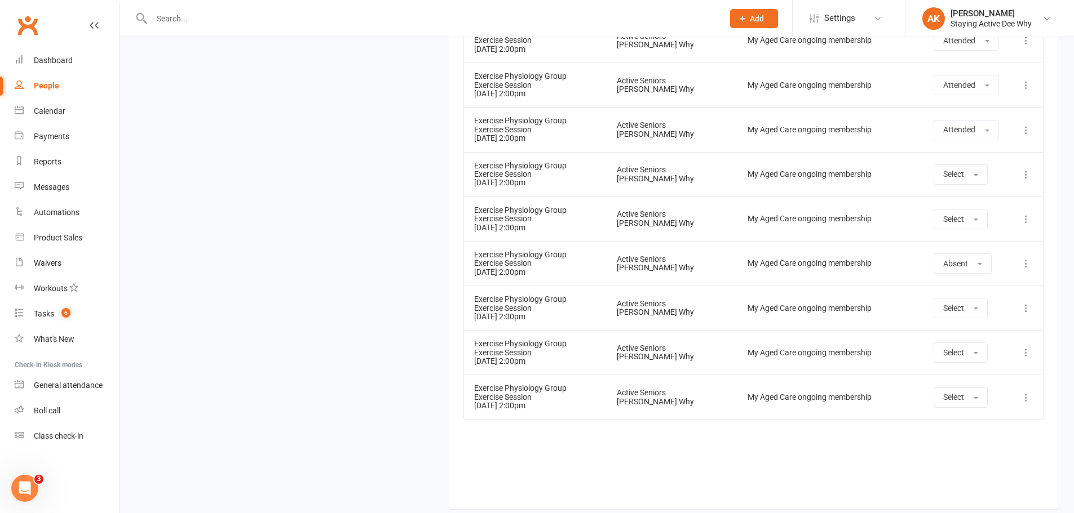
scroll to position [4144, 0]
click at [670, 424] on td "Active Seniors [PERSON_NAME] Why" at bounding box center [671, 441] width 131 height 45
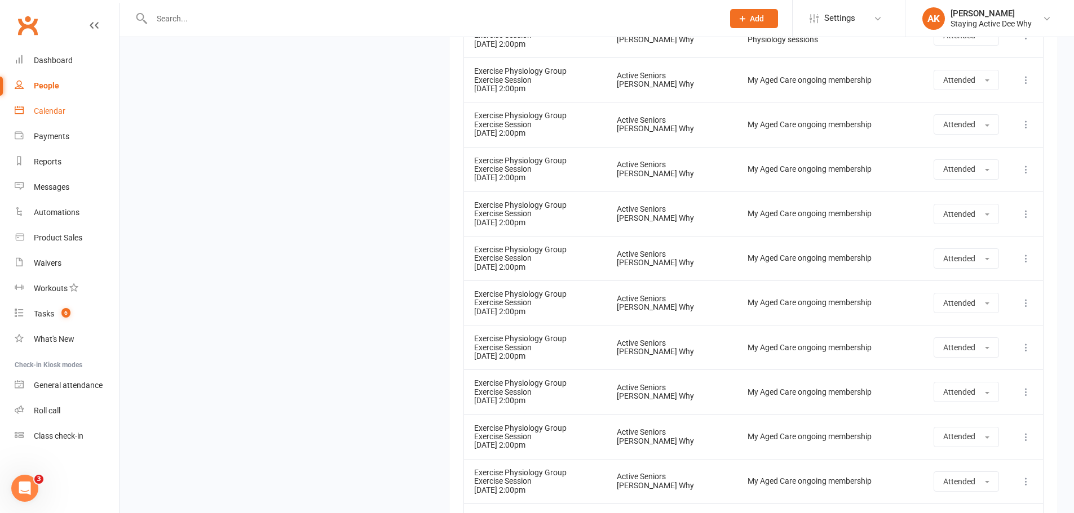
scroll to position [3637, 0]
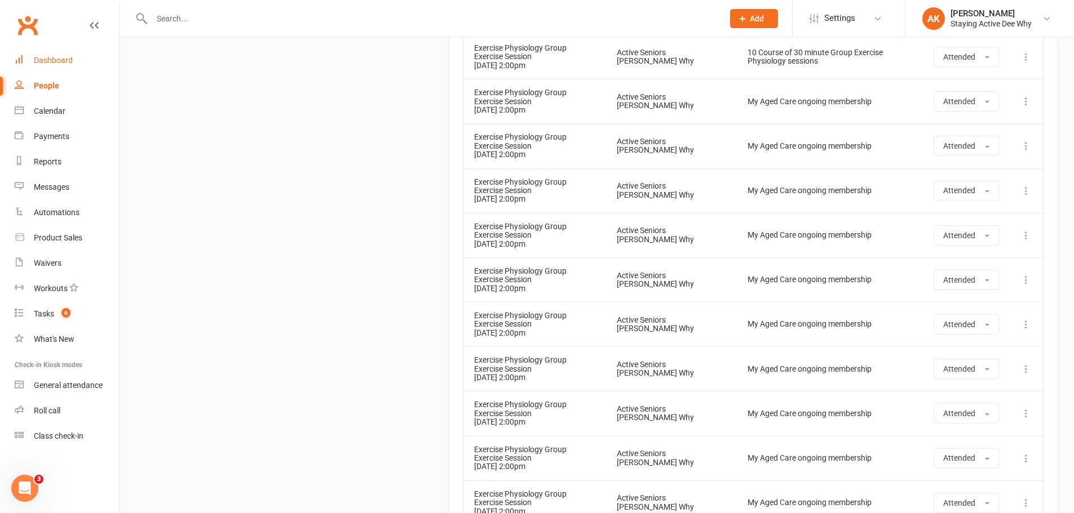
click at [57, 55] on link "Dashboard" at bounding box center [67, 60] width 104 height 25
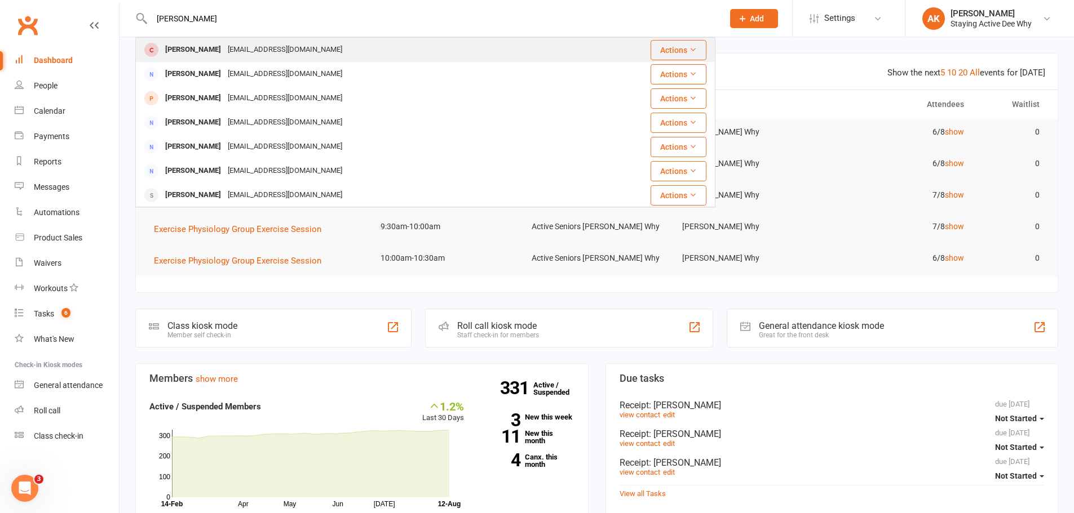
type input "Helen lett"
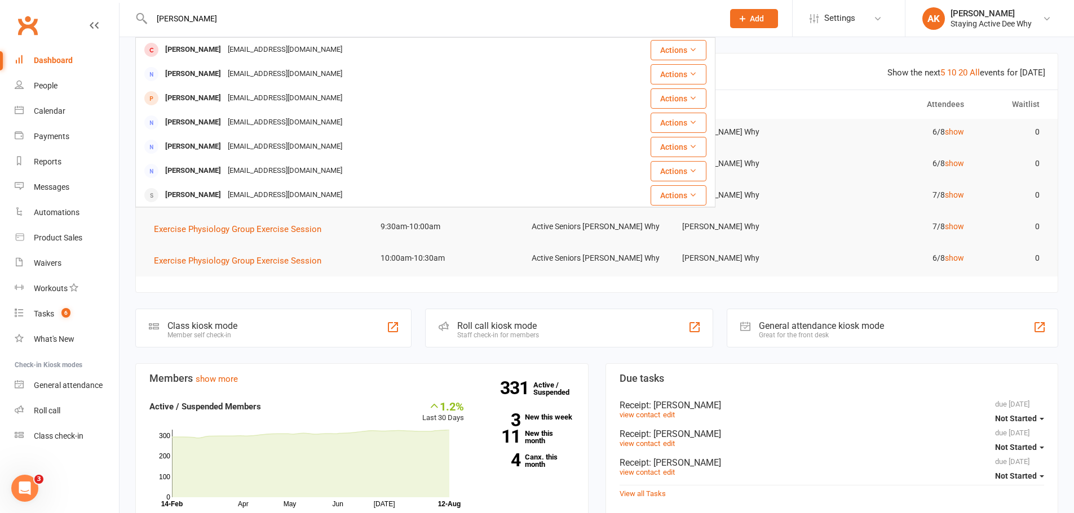
click at [232, 49] on div "jhletts2001@yahoo.com.au" at bounding box center [284, 50] width 121 height 16
